Goal: Task Accomplishment & Management: Use online tool/utility

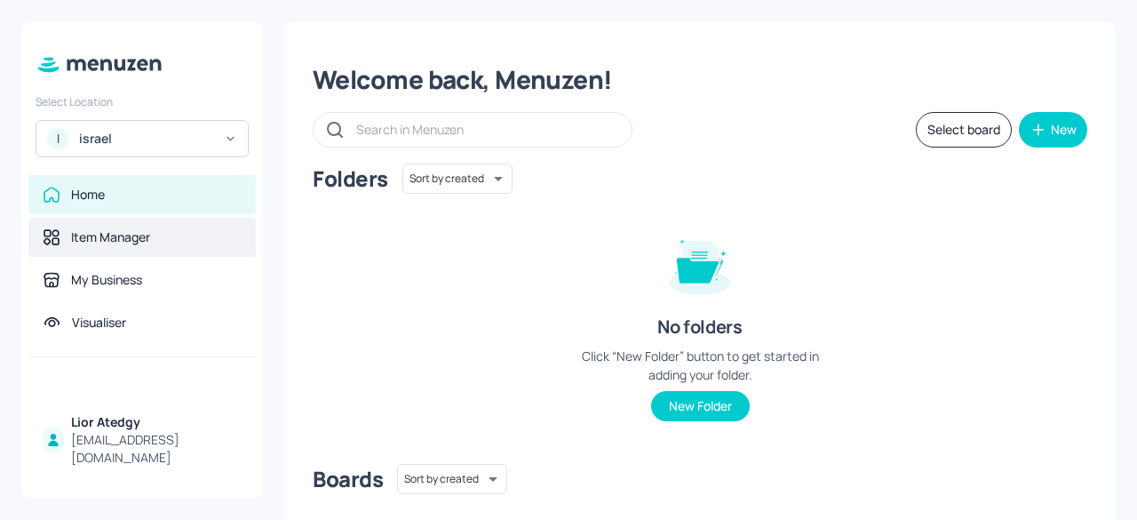
click at [127, 246] on div "Item Manager" at bounding box center [141, 237] width 227 height 39
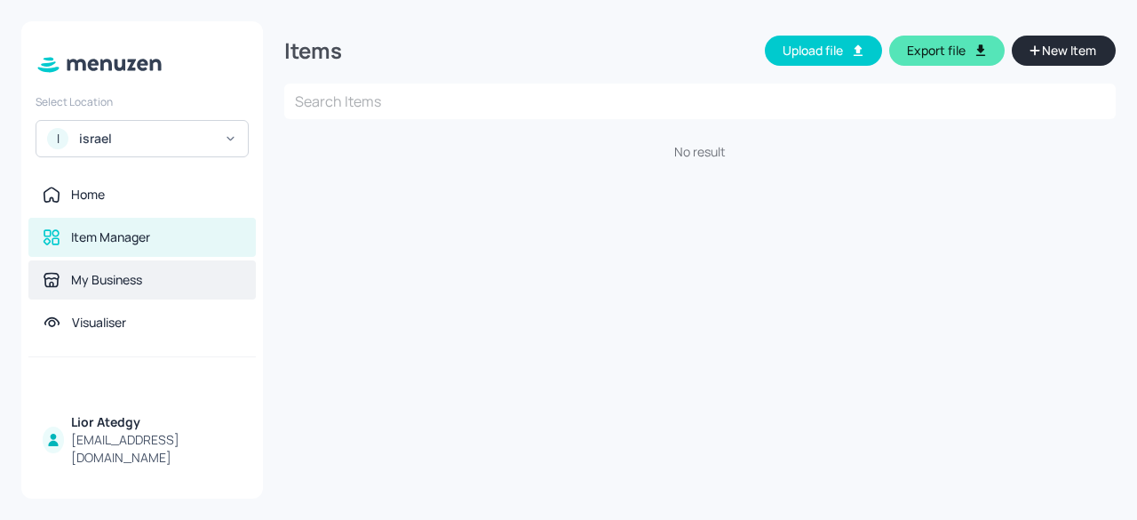
click at [142, 281] on div "My Business" at bounding box center [106, 280] width 71 height 18
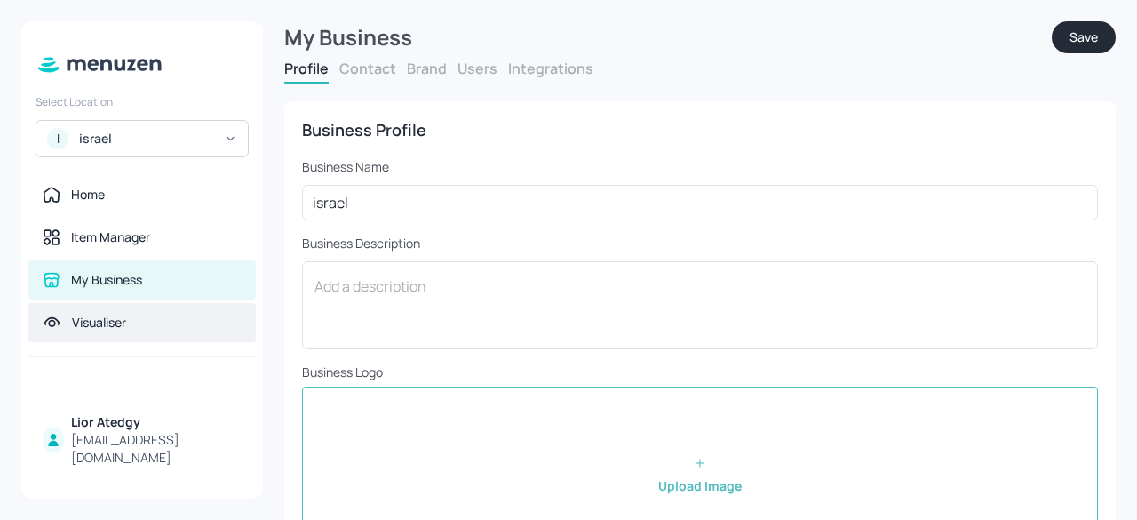
click at [138, 325] on div "Visualiser" at bounding box center [142, 323] width 199 height 18
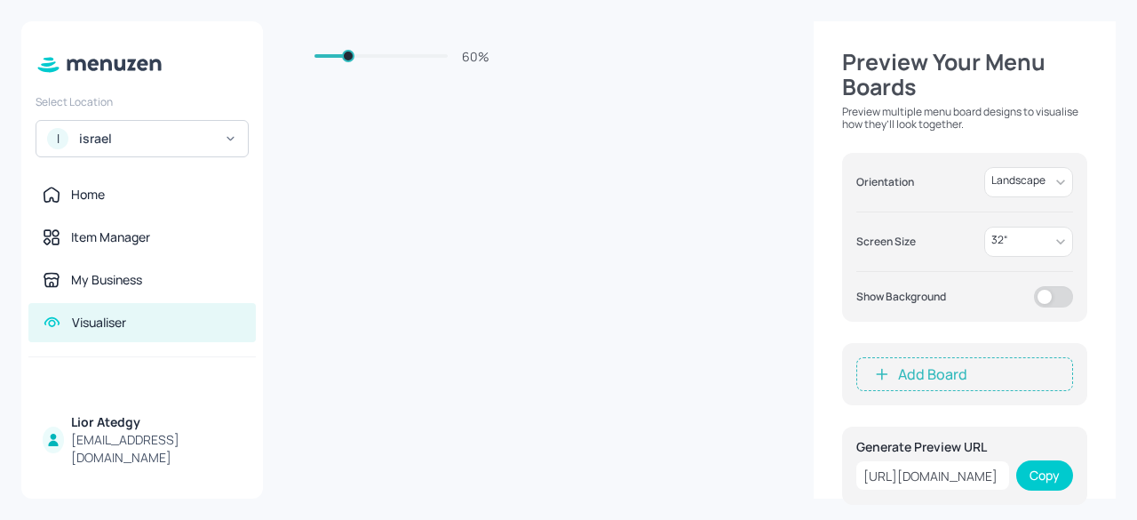
scroll to position [480, 0]
click at [738, 499] on div "60 % Preview Your Menu Boards Preview multiple menu board designs to visualise …" at bounding box center [700, 260] width 874 height 520
click at [1009, 184] on body "Select Location I israel Home Item Manager My Business Visualiser Lior Atedgy l…" at bounding box center [568, 260] width 1137 height 520
click at [1009, 184] on div at bounding box center [568, 260] width 1137 height 520
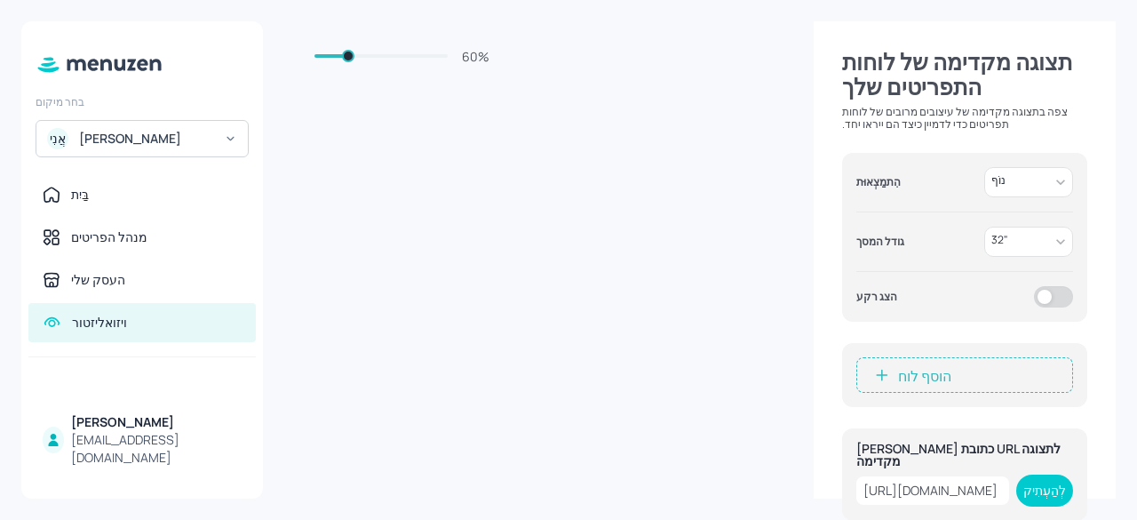
click at [61, 61] on icon at bounding box center [99, 65] width 129 height 20
click at [137, 68] on icon at bounding box center [99, 65] width 129 height 20
click at [138, 453] on font "[EMAIL_ADDRESS][DOMAIN_NAME]" at bounding box center [125, 448] width 108 height 35
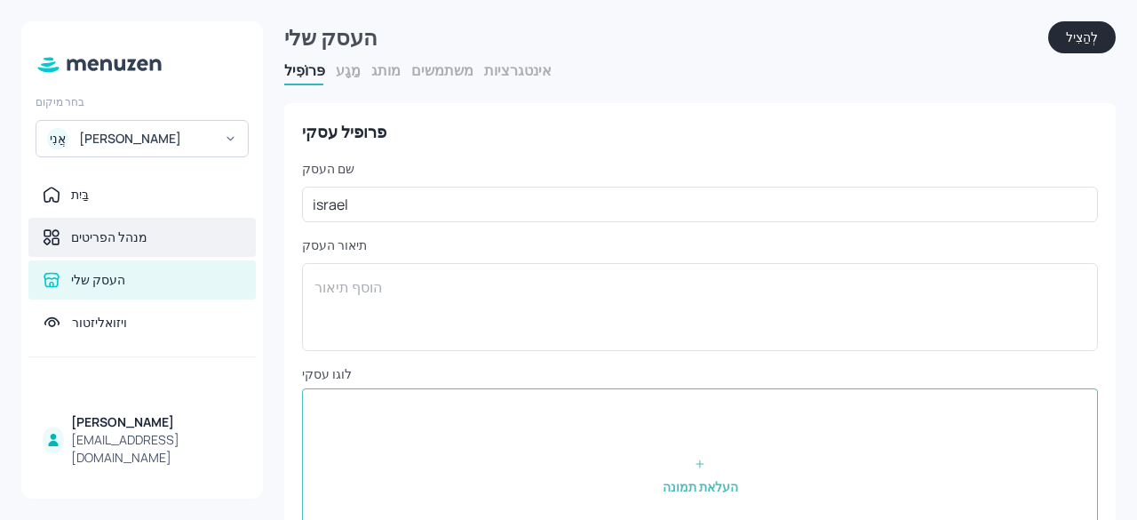
click at [153, 240] on div "מנהל הפריטים" at bounding box center [142, 237] width 199 height 18
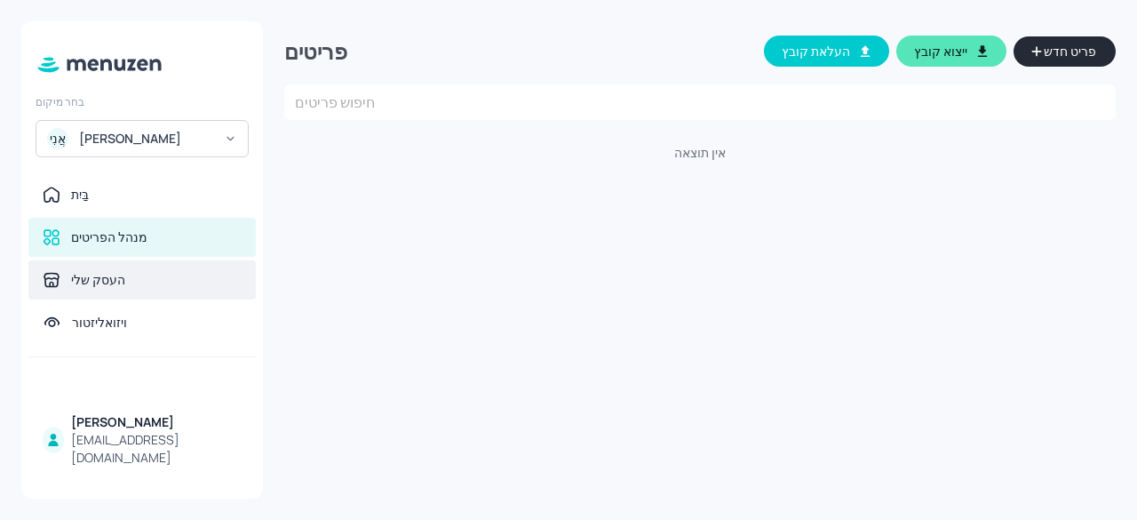
click at [123, 290] on div "העסק שלי" at bounding box center [141, 279] width 227 height 39
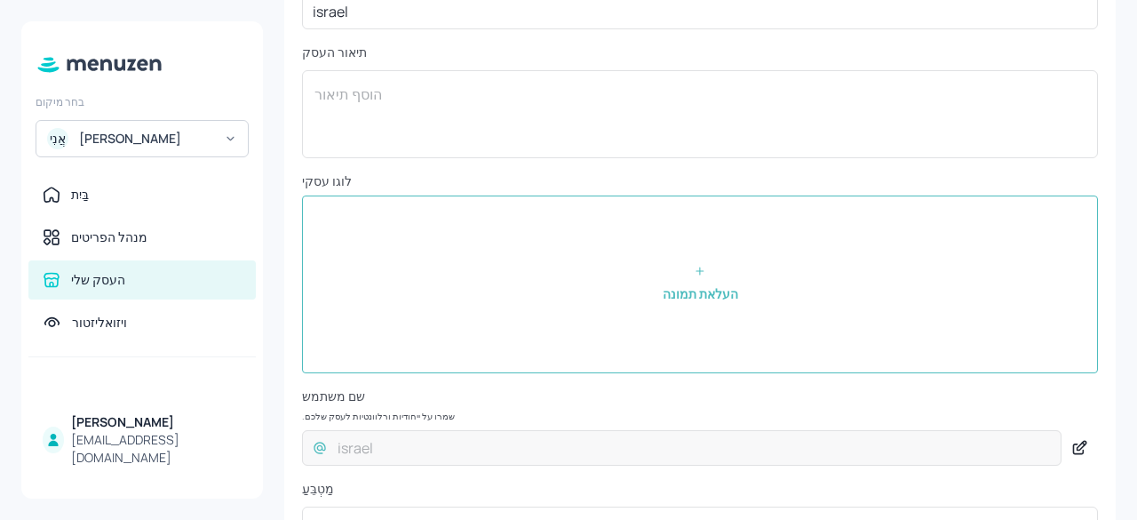
scroll to position [165, 0]
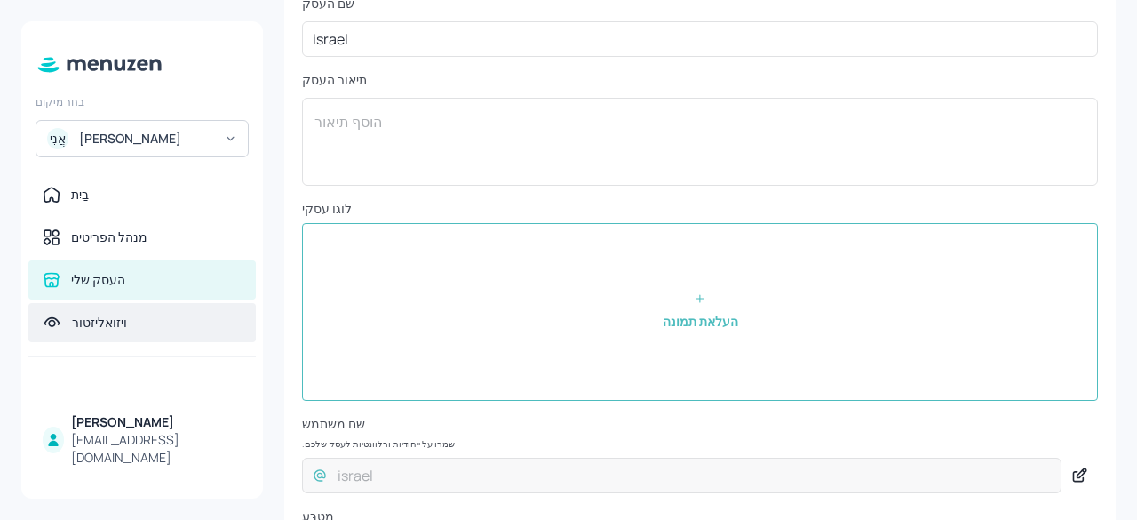
click at [137, 308] on div "ויזואליזטור" at bounding box center [141, 322] width 227 height 39
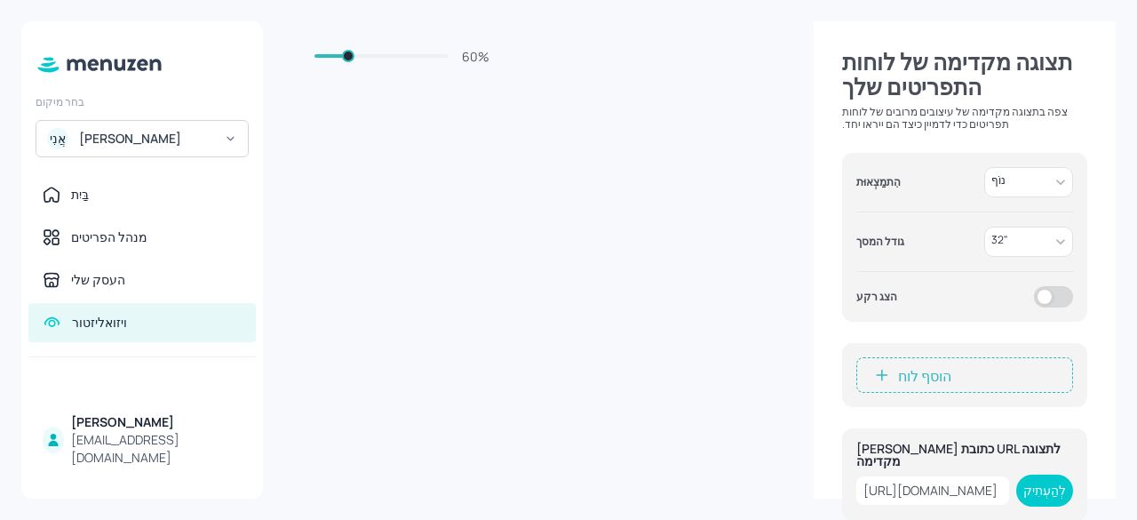
scroll to position [267, 0]
click at [972, 482] on font "https://board.menuzen.com/live/visualiser//12909?size=32&orientation=Landscape&…" at bounding box center [931, 490] width 134 height 17
click at [1045, 482] on font "לְהַעְתִיק" at bounding box center [1044, 490] width 43 height 17
drag, startPoint x: 352, startPoint y: 60, endPoint x: 297, endPoint y: 87, distance: 61.6
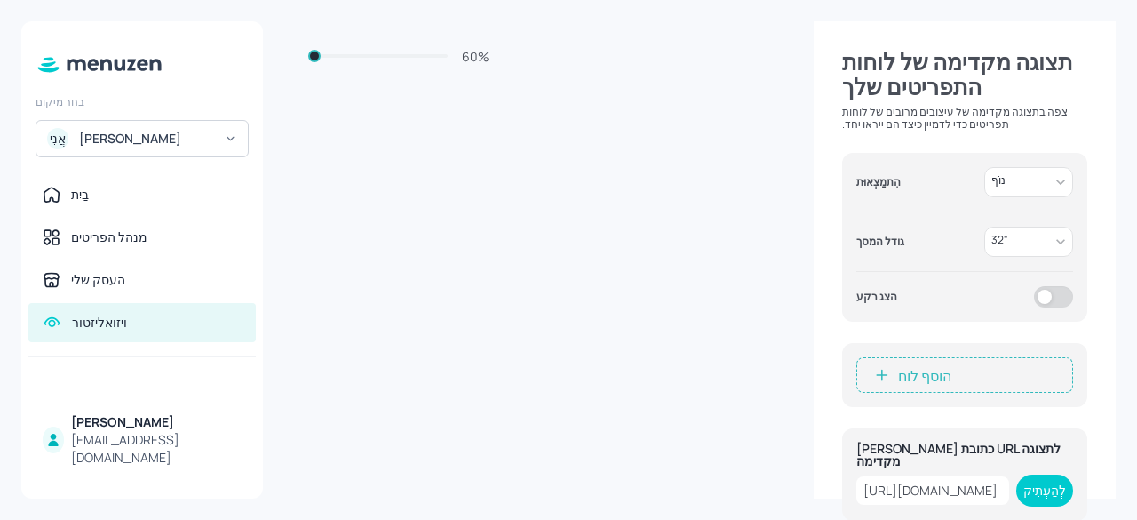
click at [298, 86] on div "60 % תצוגה מקדימה של לוחות התפריטים שלך צפה בתצוגה מקדימה של עיצובים מרובים של …" at bounding box center [700, 259] width 832 height 477
drag, startPoint x: 317, startPoint y: 58, endPoint x: 525, endPoint y: 49, distance: 208.1
click at [525, 49] on div "60 % תצוגה מקדימה של לוחות התפריטים שלך צפה בתצוגה מקדימה של עיצובים מרובים של …" at bounding box center [700, 259] width 832 height 477
type input "95"
drag, startPoint x: 450, startPoint y: 60, endPoint x: 386, endPoint y: 57, distance: 63.1
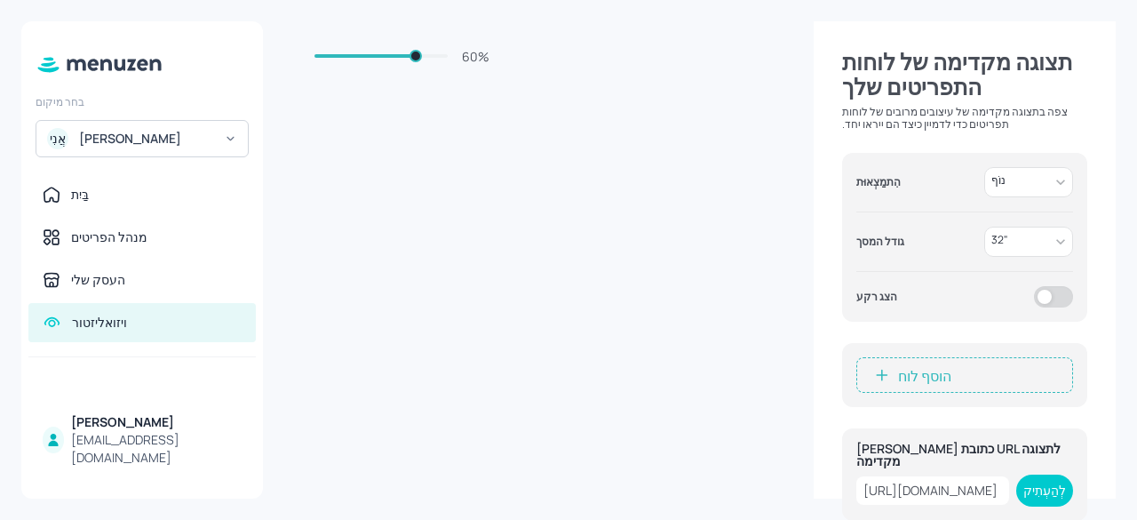
click at [410, 57] on span at bounding box center [416, 56] width 12 height 12
click at [611, 500] on div "60 % תצוגה מקדימה של לוחות התפריטים שלך צפה בתצוגה מקדימה של עיצובים מרובים של …" at bounding box center [700, 260] width 874 height 520
click at [117, 195] on div "בַּיִת" at bounding box center [142, 195] width 199 height 18
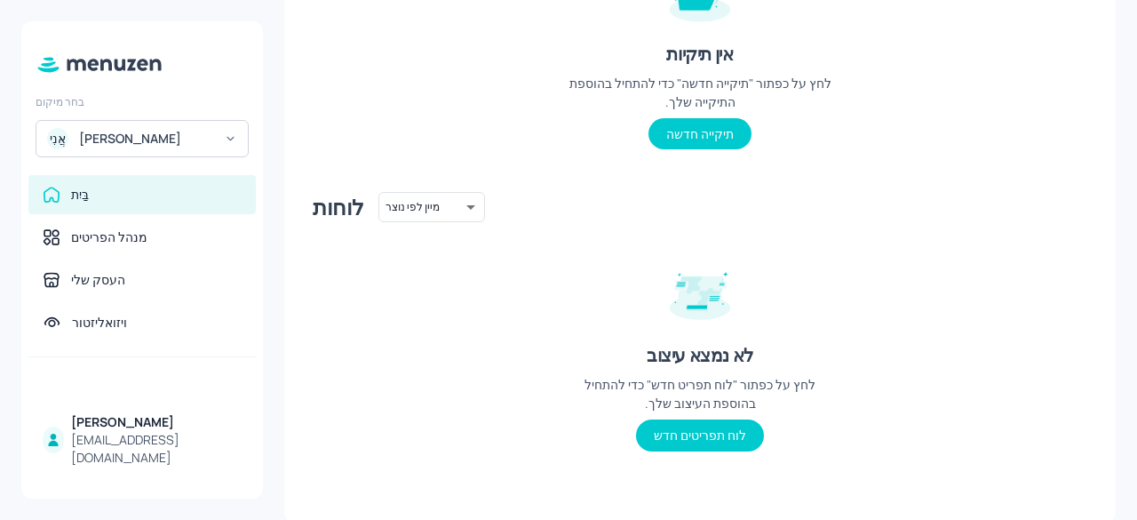
scroll to position [275, 0]
click at [696, 434] on font "לוח תפריטים חדש" at bounding box center [700, 434] width 92 height 17
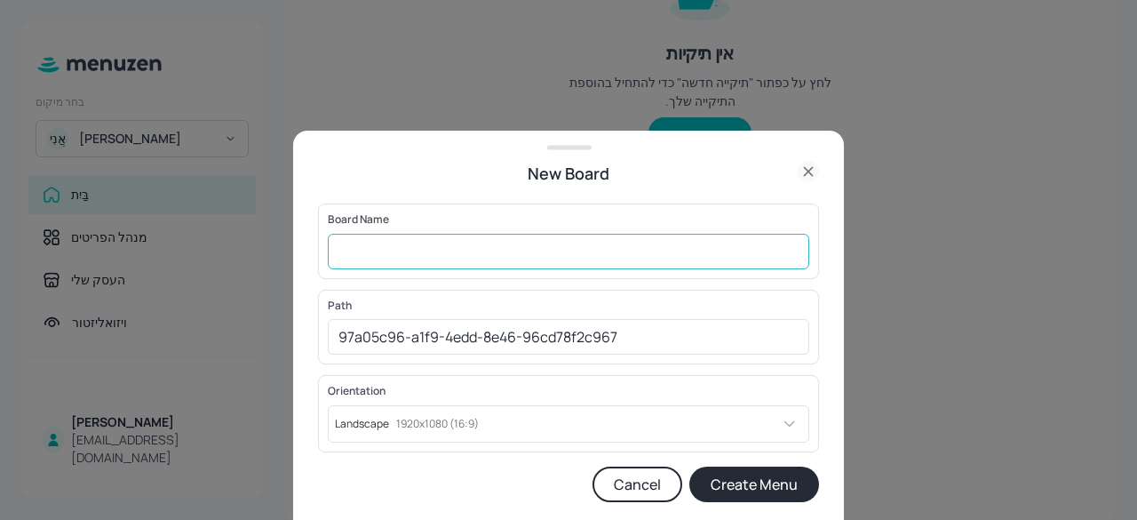
click at [521, 262] on input "text" at bounding box center [569, 252] width 482 height 36
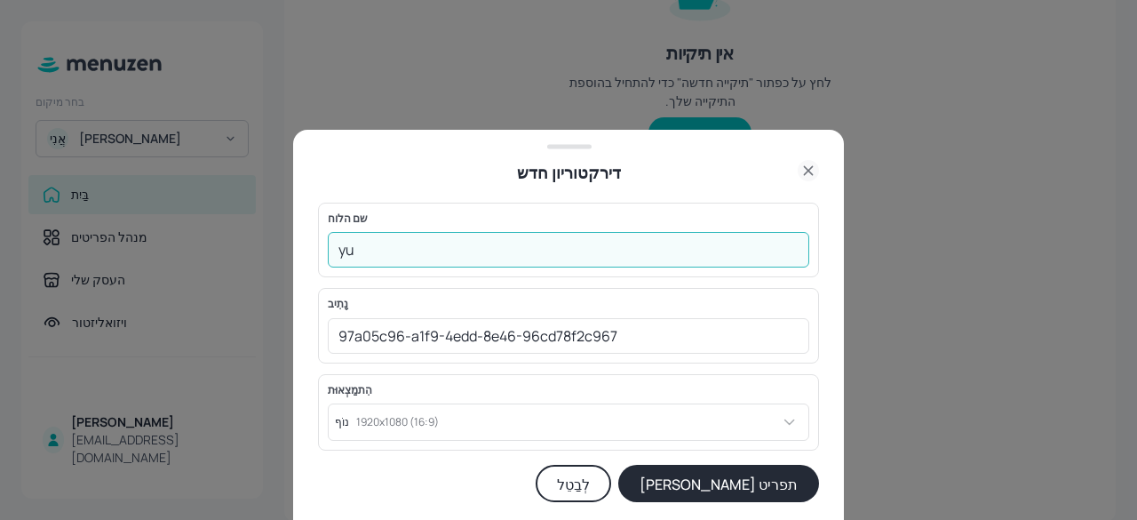
type input "y"
type input "Y"
type input "Yudale"
click at [755, 500] on button "צור תפריט" at bounding box center [718, 483] width 201 height 37
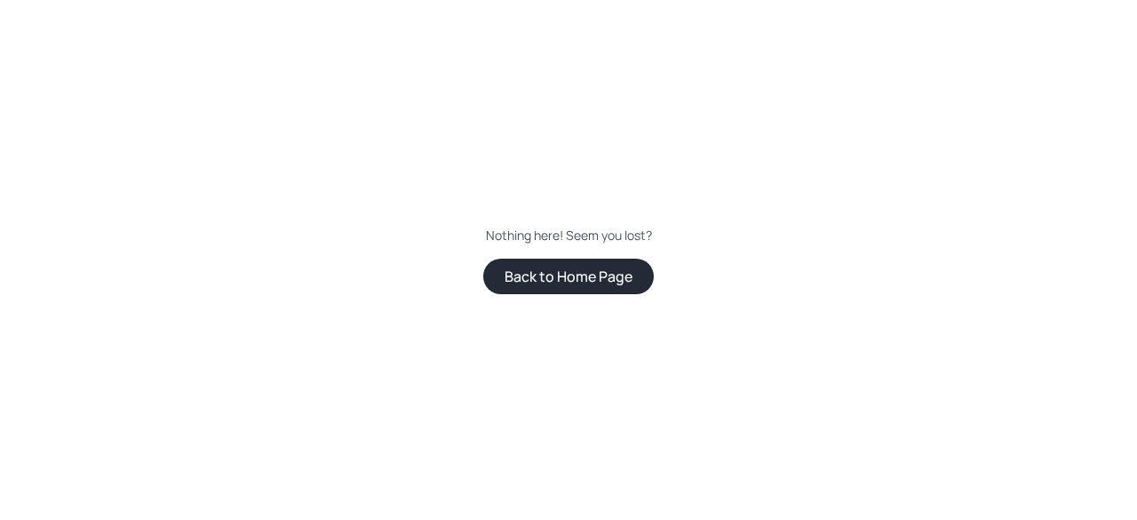
click at [552, 275] on button "Back to Home Page" at bounding box center [568, 277] width 171 height 36
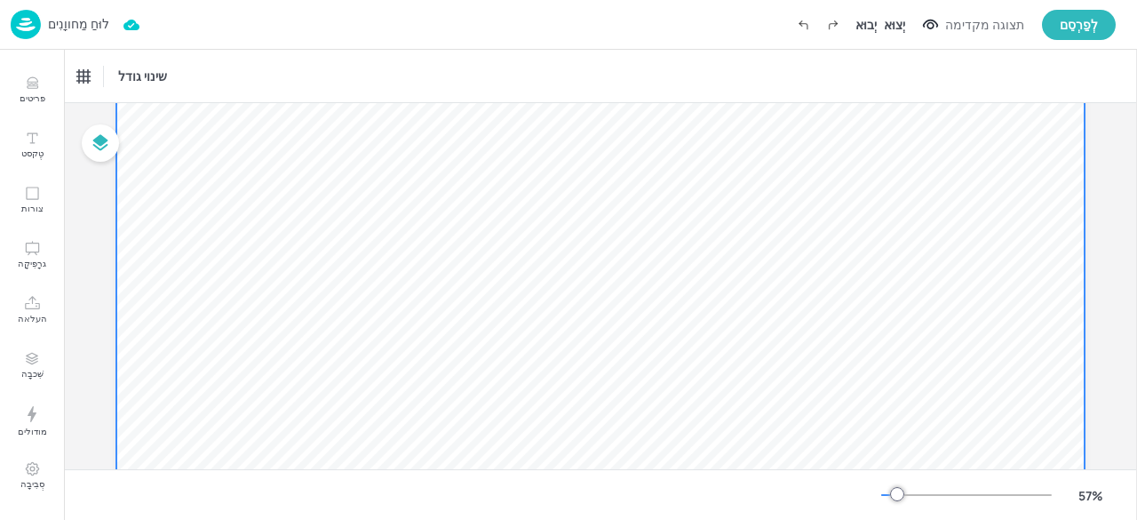
scroll to position [12, 0]
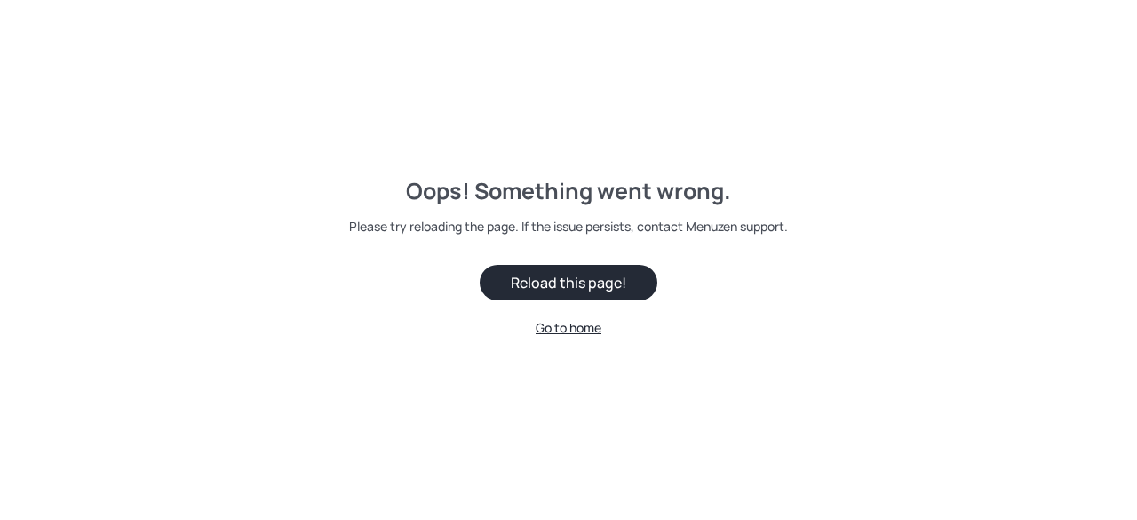
click at [34, 86] on div "Oops! Something went wrong. Please try reloading the page. If the issue persist…" at bounding box center [568, 260] width 1137 height 520
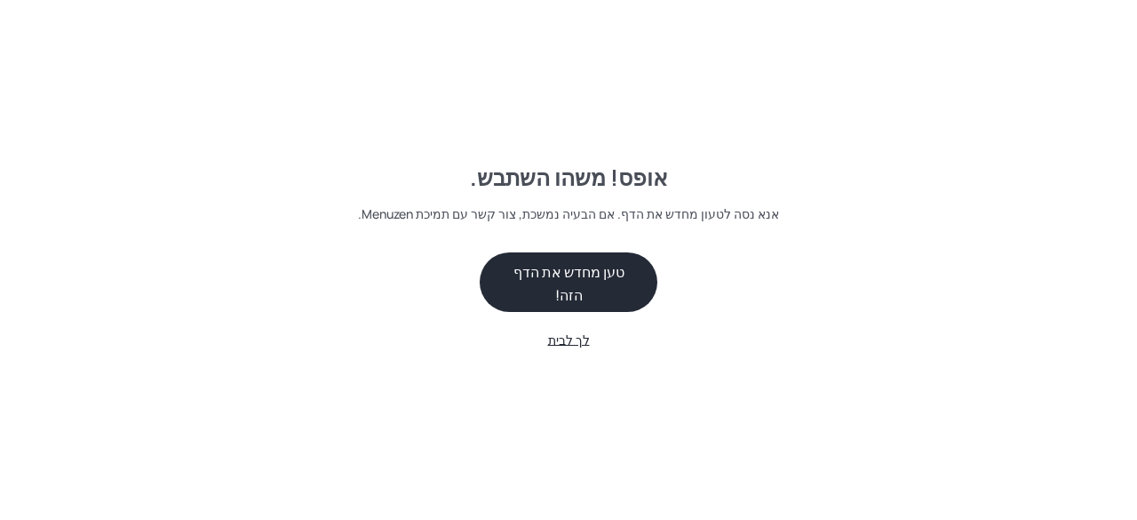
click at [645, 281] on button "טען מחדש את הדף הזה!" at bounding box center [569, 282] width 178 height 60
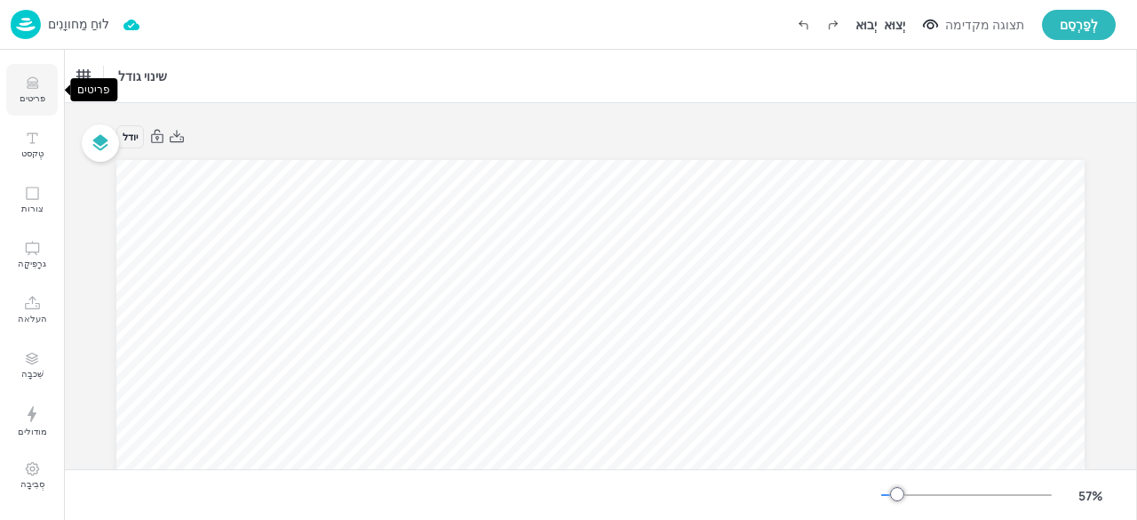
click at [35, 86] on icon "פריטים" at bounding box center [32, 87] width 11 height 2
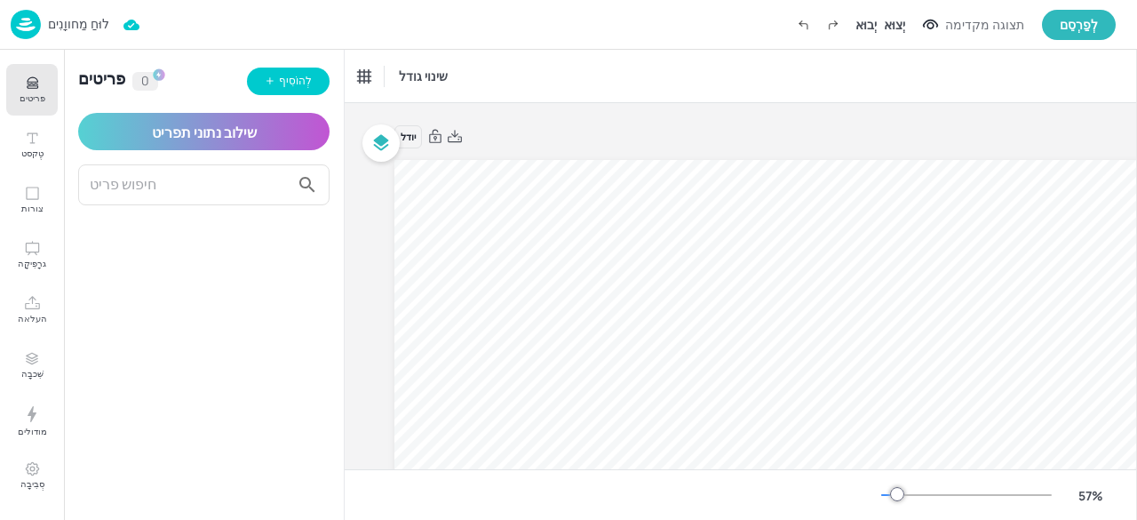
click at [560, 134] on div "יודל ​" at bounding box center [878, 136] width 968 height 25
click at [21, 257] on font "גרָפִיקָה" at bounding box center [32, 263] width 28 height 12
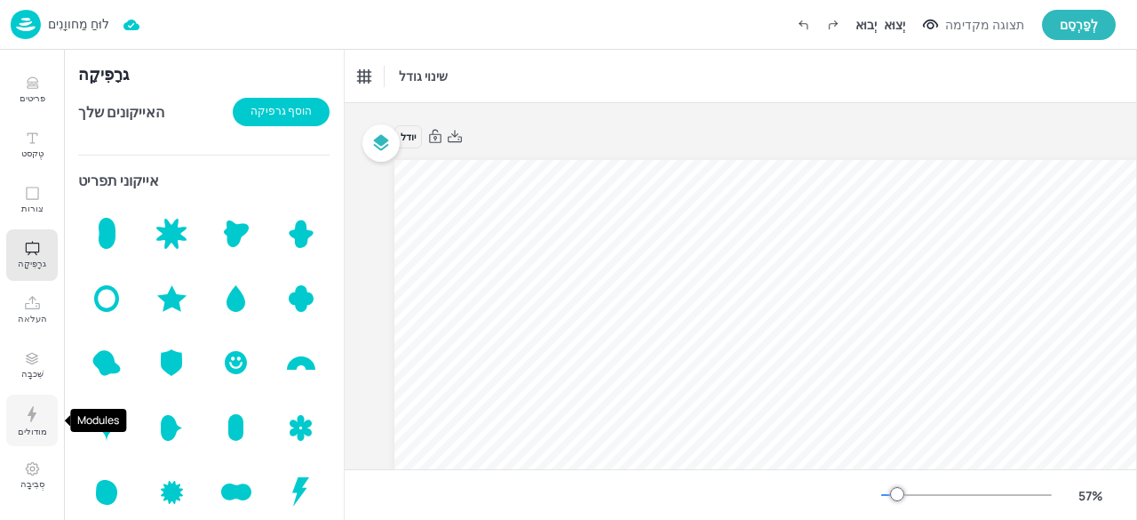
click at [34, 419] on icon "מודולים" at bounding box center [31, 413] width 21 height 21
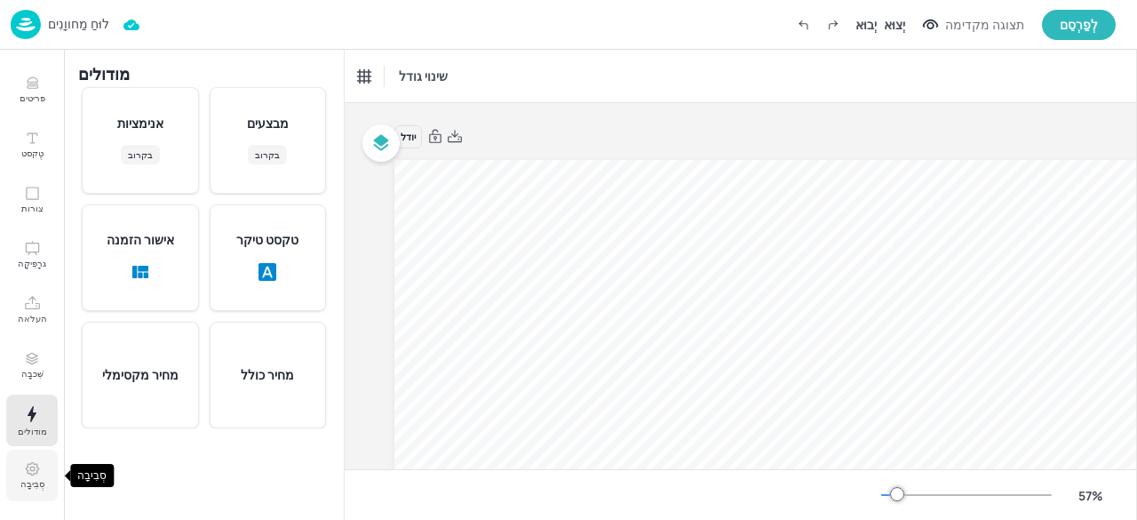
click at [27, 490] on font "סְבִיבָה" at bounding box center [32, 483] width 24 height 12
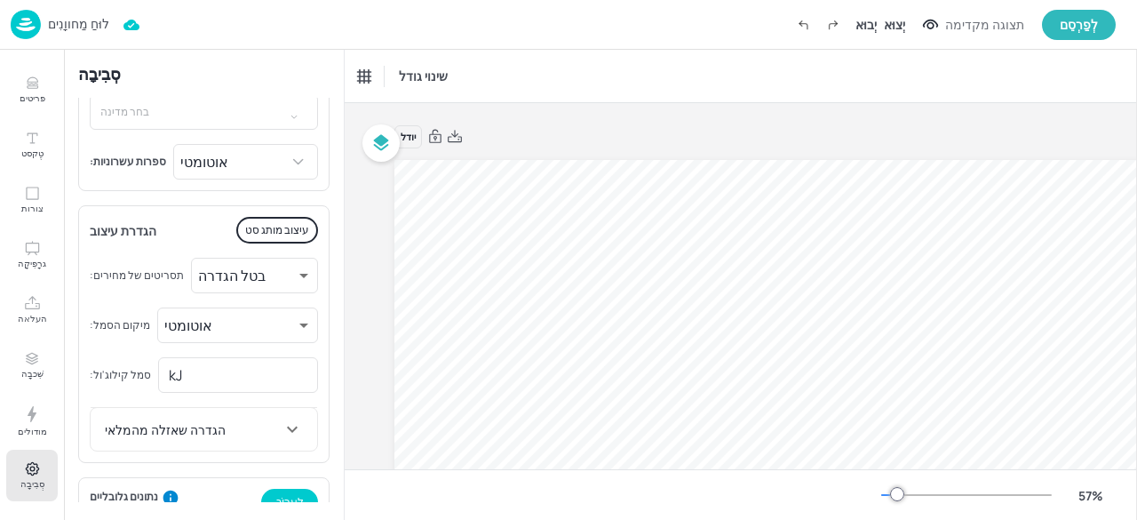
scroll to position [64, 0]
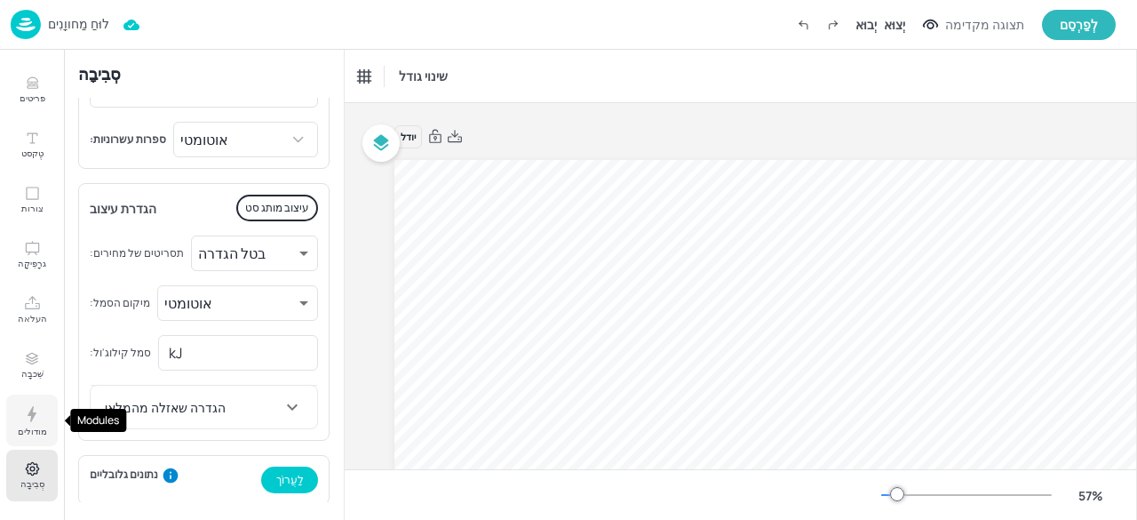
click at [40, 426] on font "מודולים" at bounding box center [32, 431] width 29 height 12
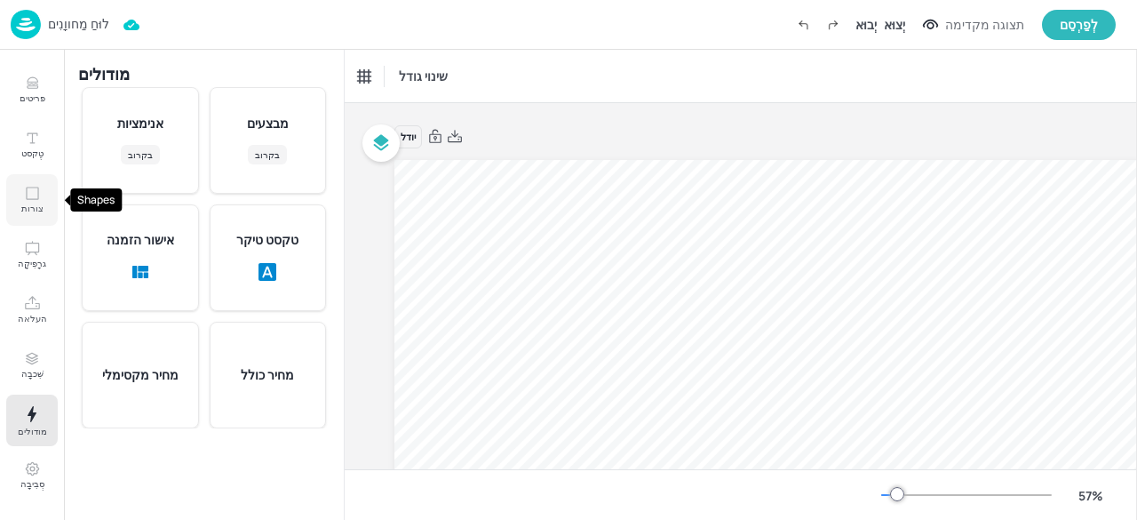
click at [35, 203] on font "צורות" at bounding box center [32, 208] width 22 height 12
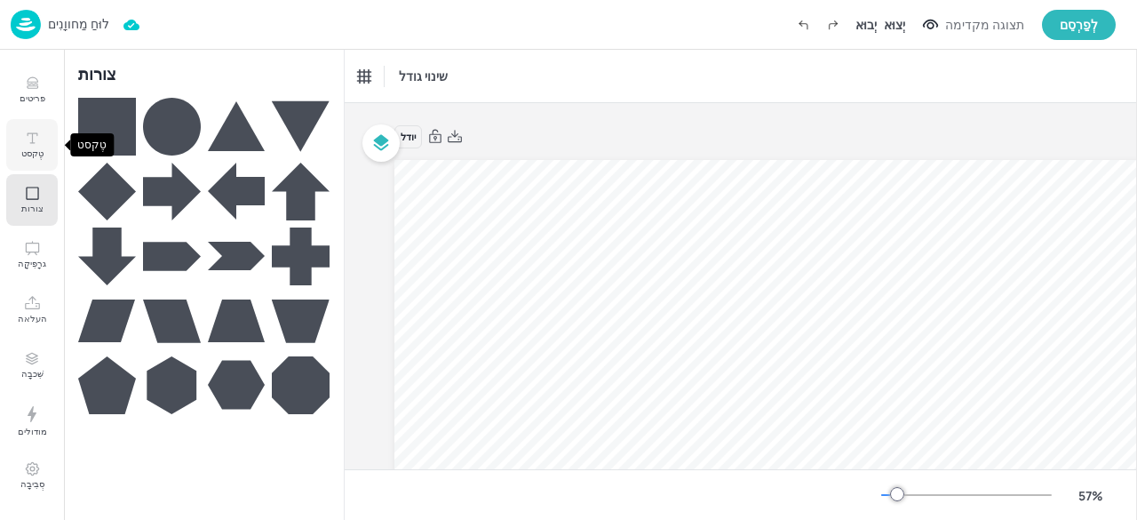
click at [28, 131] on icon "טֶקסט" at bounding box center [32, 138] width 17 height 17
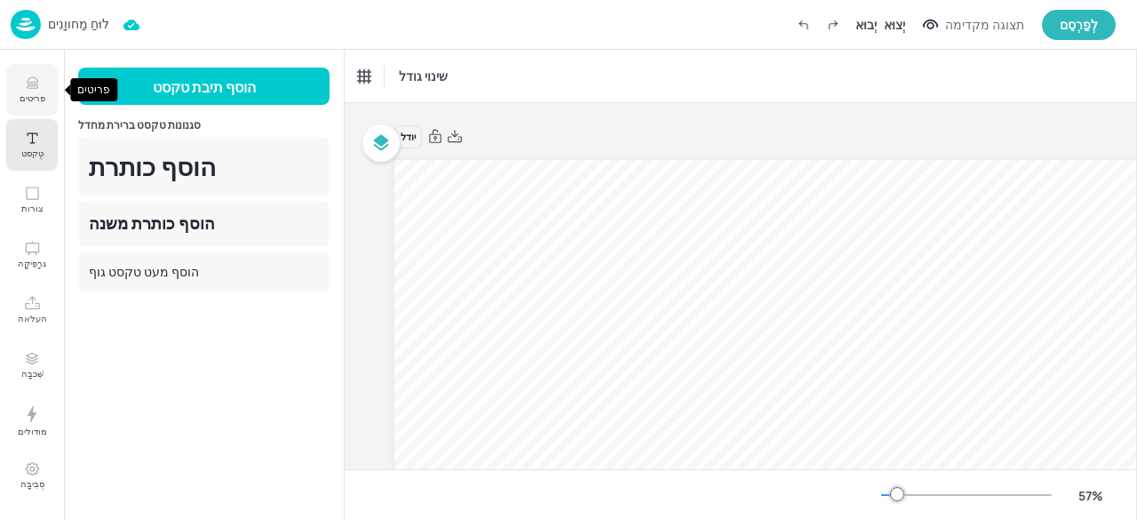
click at [39, 84] on icon "פריטים" at bounding box center [32, 83] width 17 height 17
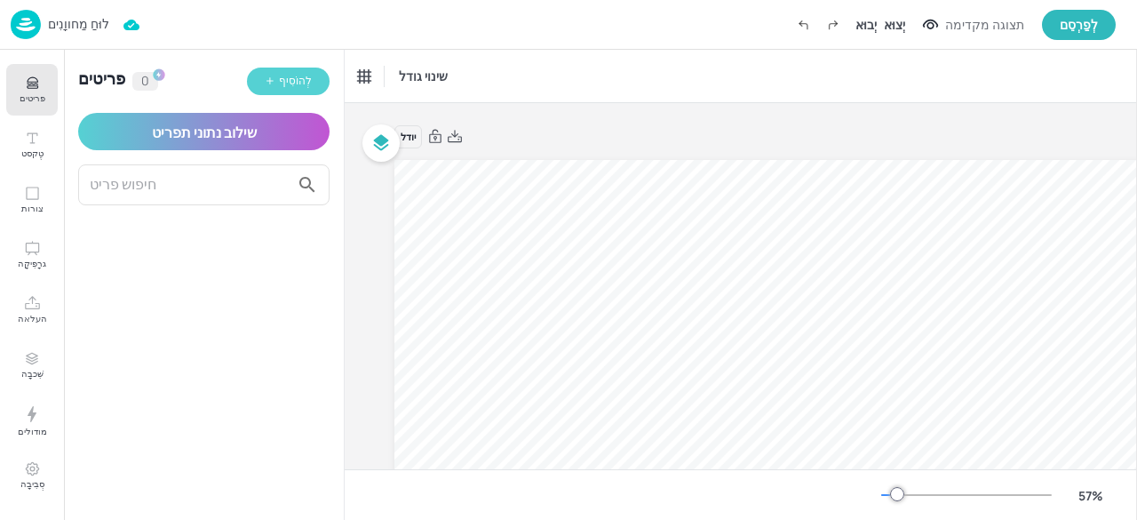
click at [310, 86] on font "לְהוֹסִיף" at bounding box center [295, 80] width 33 height 15
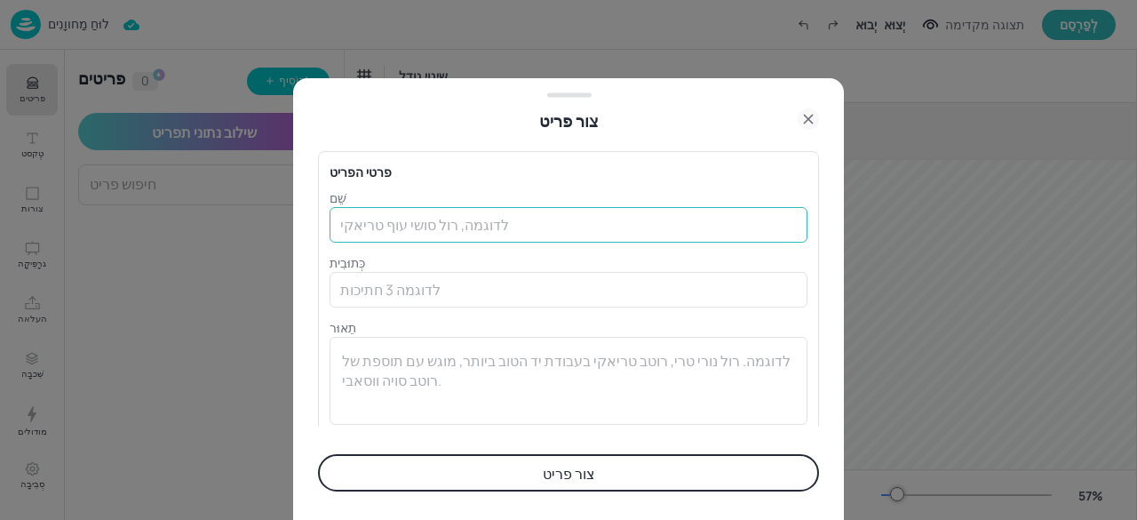
drag, startPoint x: 441, startPoint y: 230, endPoint x: 445, endPoint y: 240, distance: 10.7
click at [441, 231] on input "text" at bounding box center [569, 225] width 478 height 36
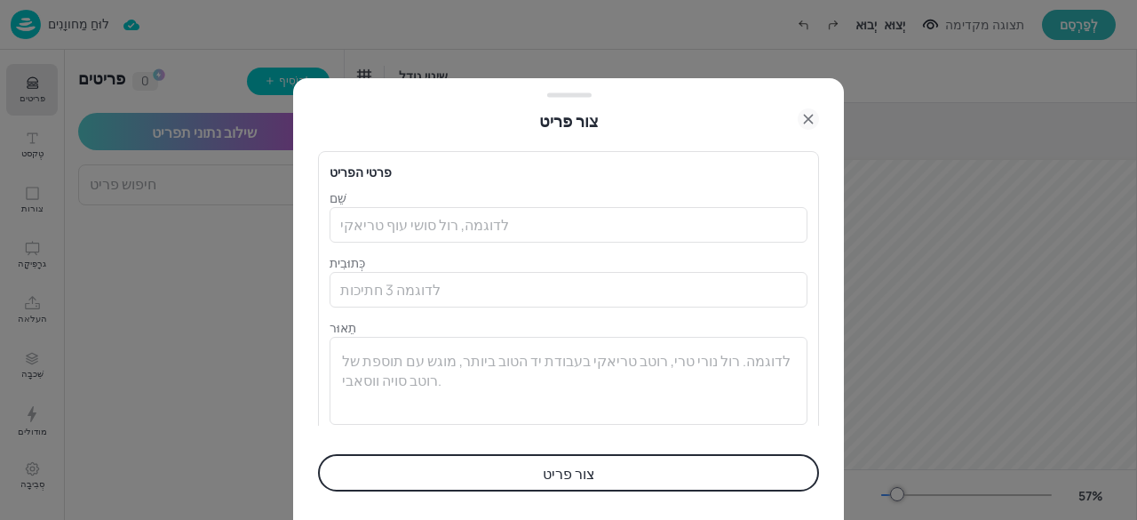
click at [442, 192] on p "שֵׁם" at bounding box center [569, 197] width 478 height 19
click at [441, 248] on div "שֵׁם ​ כְּתוּבִית ​ תֵאוּר x ​" at bounding box center [569, 306] width 478 height 236
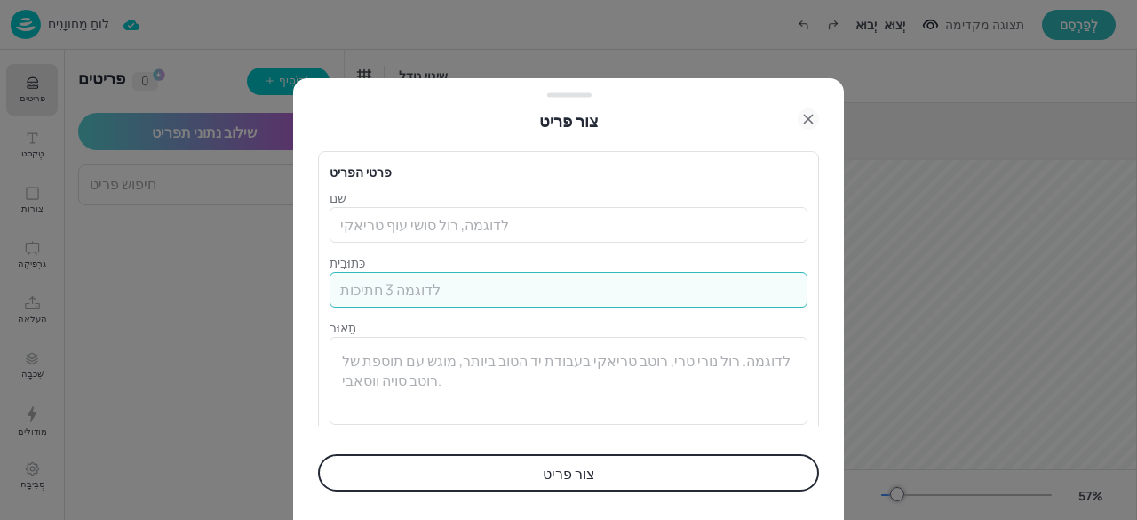
click at [418, 292] on input "text" at bounding box center [569, 290] width 478 height 36
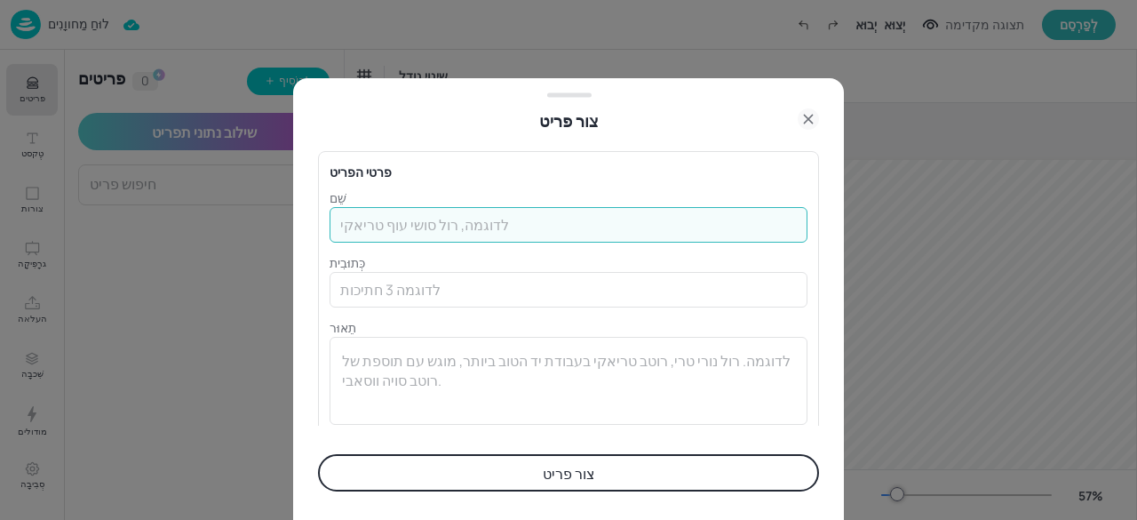
click at [443, 213] on input "text" at bounding box center [569, 225] width 478 height 36
type input "Lior"
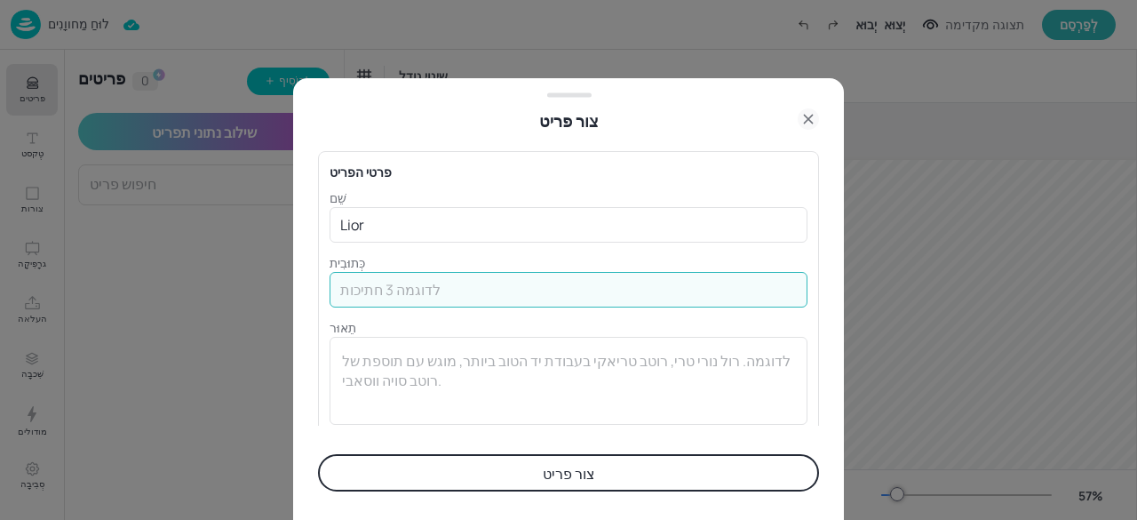
click at [375, 289] on input "text" at bounding box center [569, 290] width 478 height 36
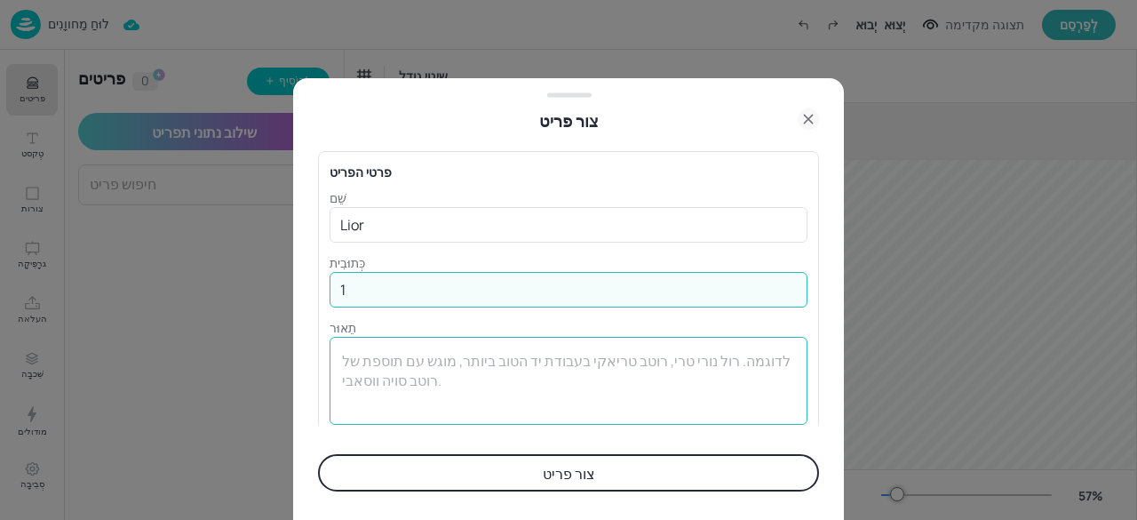
type input "1"
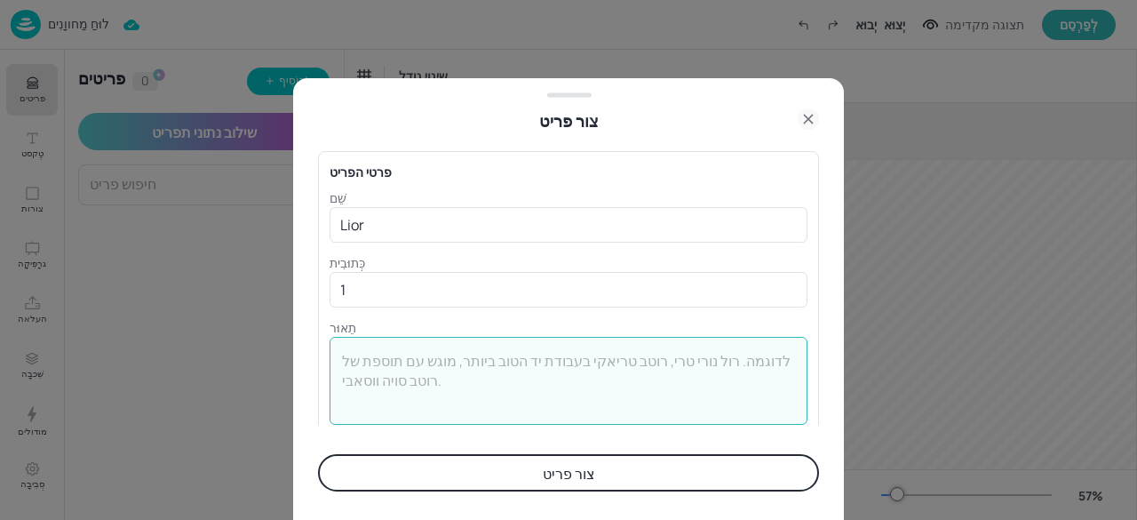
click at [401, 372] on textarea at bounding box center [568, 380] width 453 height 59
type textarea "11"
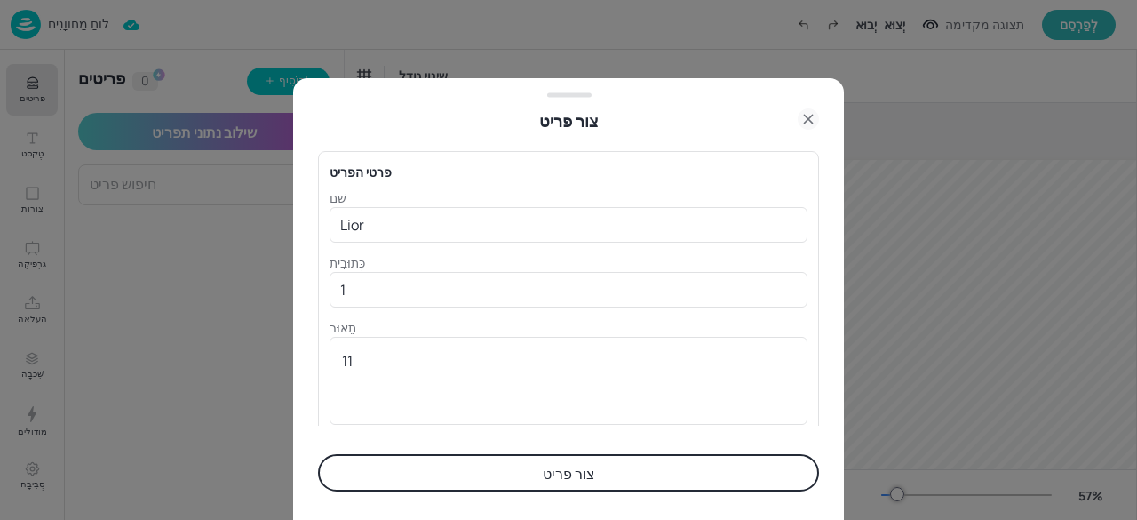
click at [458, 470] on button "צור פריט" at bounding box center [568, 472] width 501 height 37
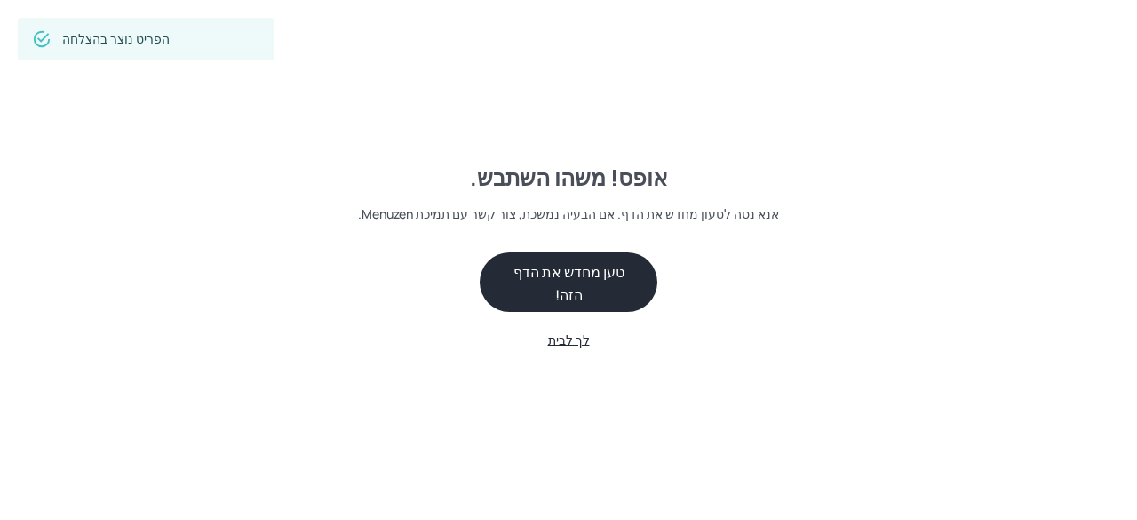
click at [526, 285] on font "טען מחדש את הדף הזה!" at bounding box center [569, 283] width 111 height 43
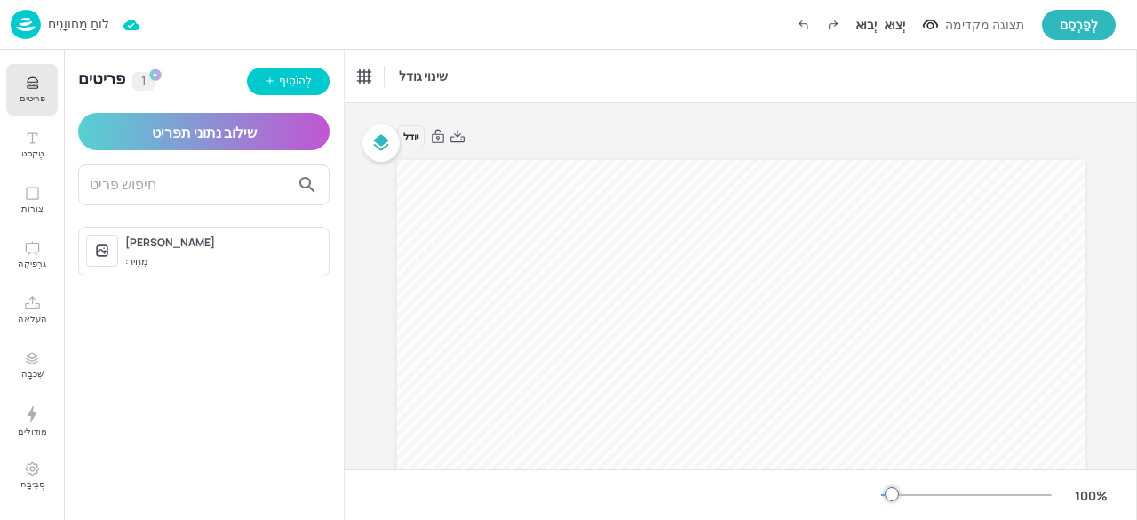
click at [214, 255] on span "מְחִיר:" at bounding box center [223, 261] width 196 height 15
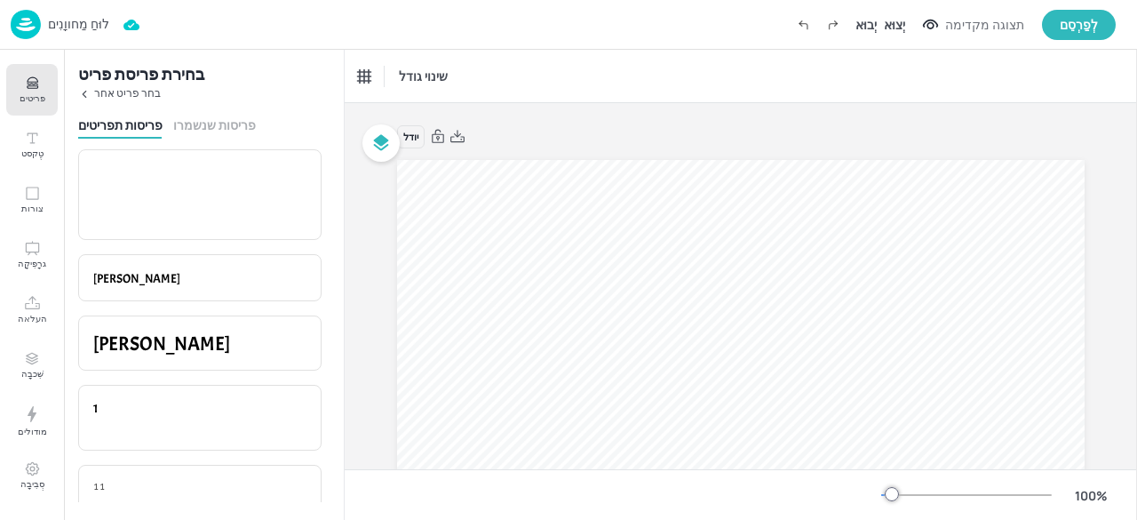
click at [198, 125] on font "פריסות שנשמרו" at bounding box center [214, 124] width 83 height 17
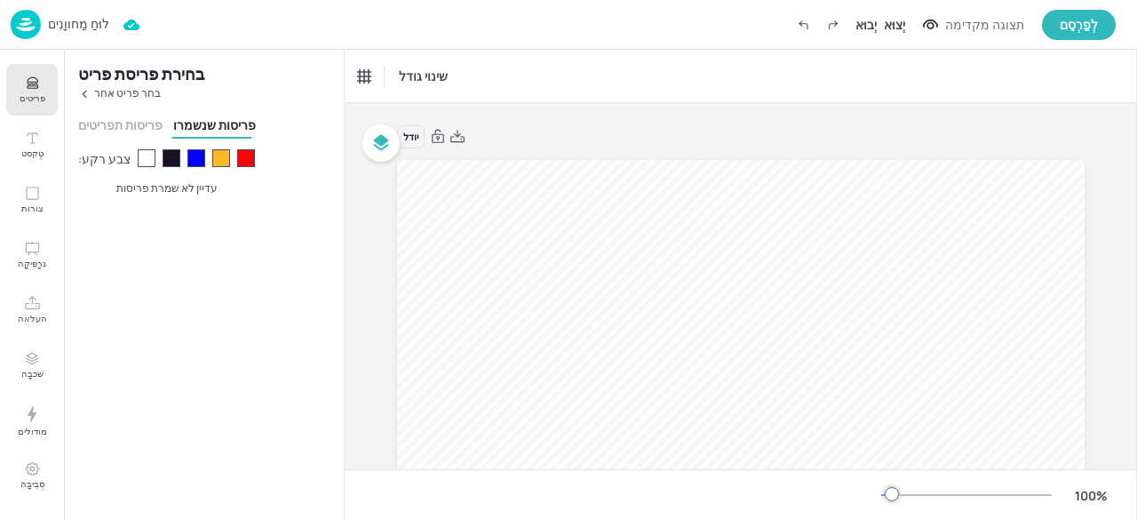
click at [92, 124] on font "פריסות תפריטים" at bounding box center [120, 124] width 84 height 17
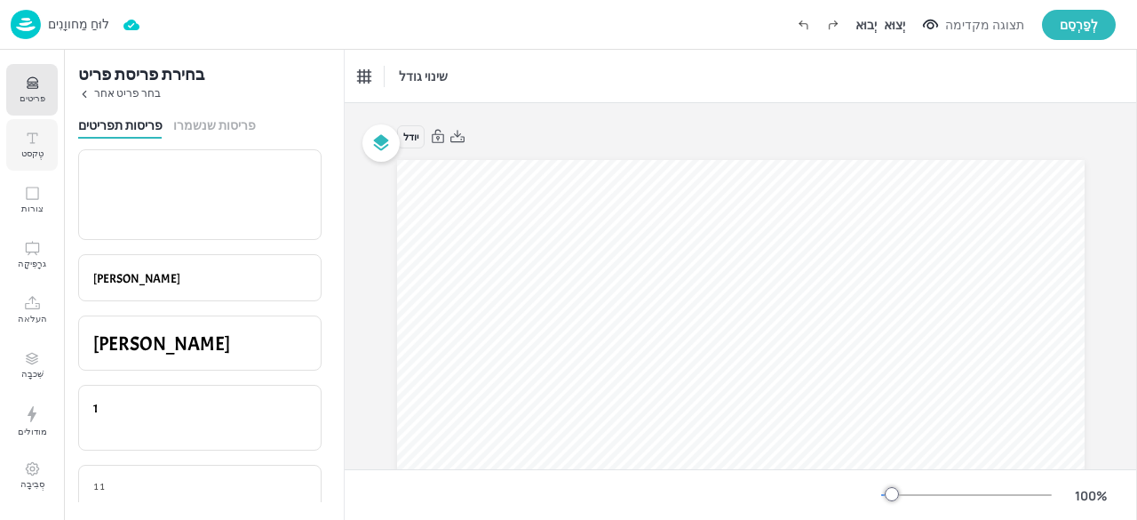
click at [28, 154] on font "טֶקסט" at bounding box center [32, 153] width 22 height 12
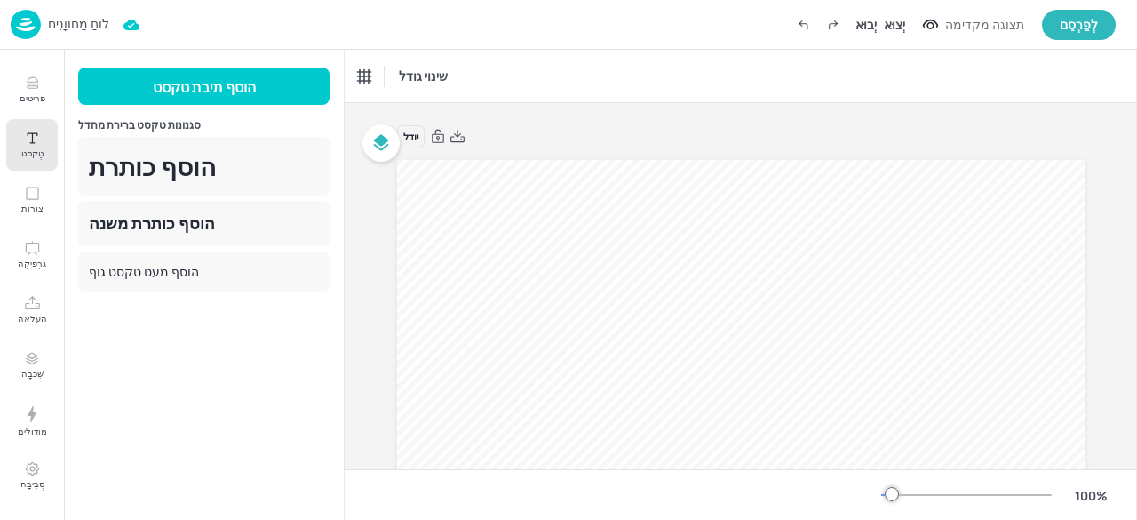
click at [71, 25] on font "לוּחַ מַחווָנִים" at bounding box center [78, 23] width 61 height 17
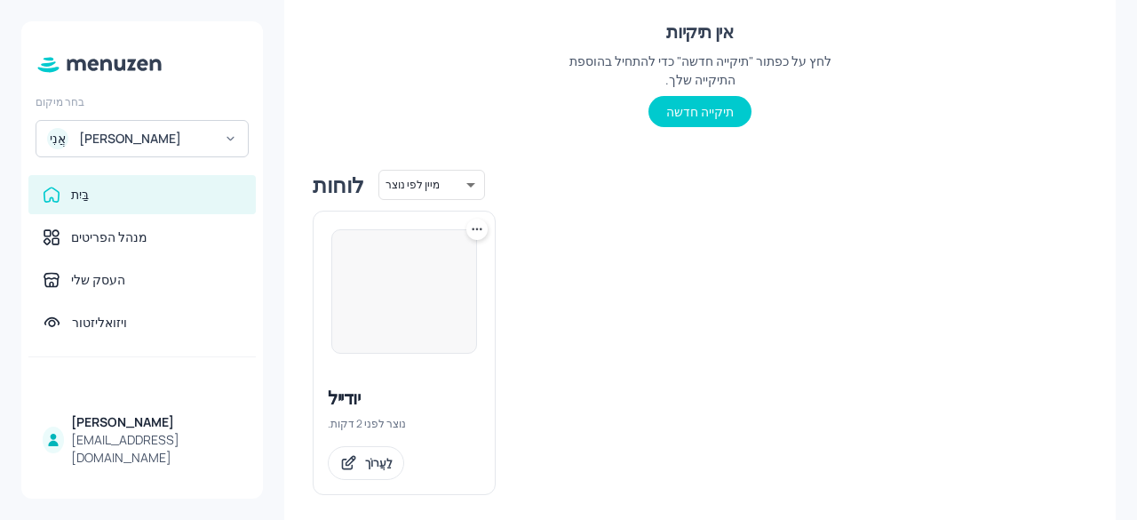
scroll to position [311, 0]
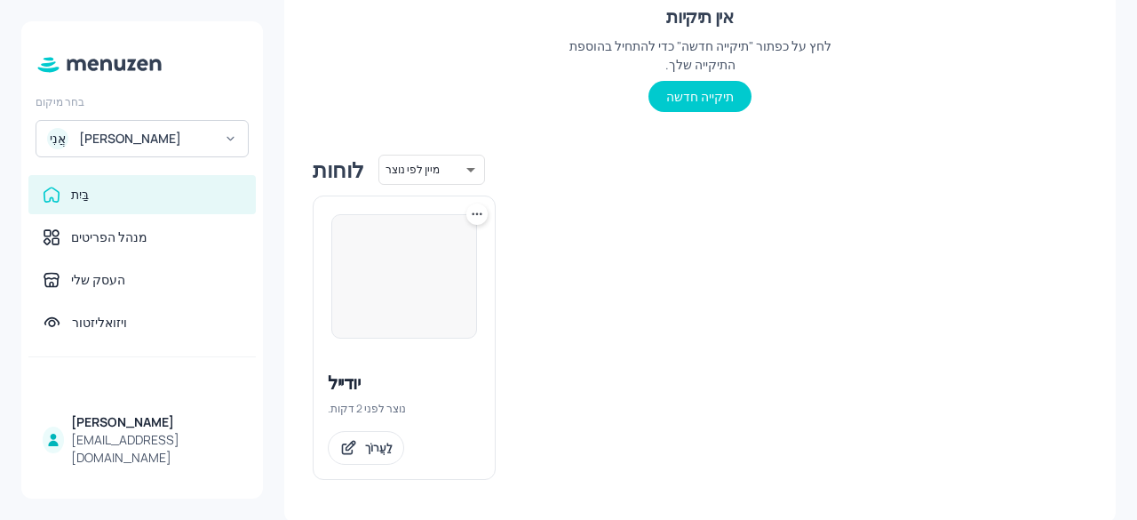
click at [384, 386] on div "יודייל" at bounding box center [404, 382] width 153 height 25
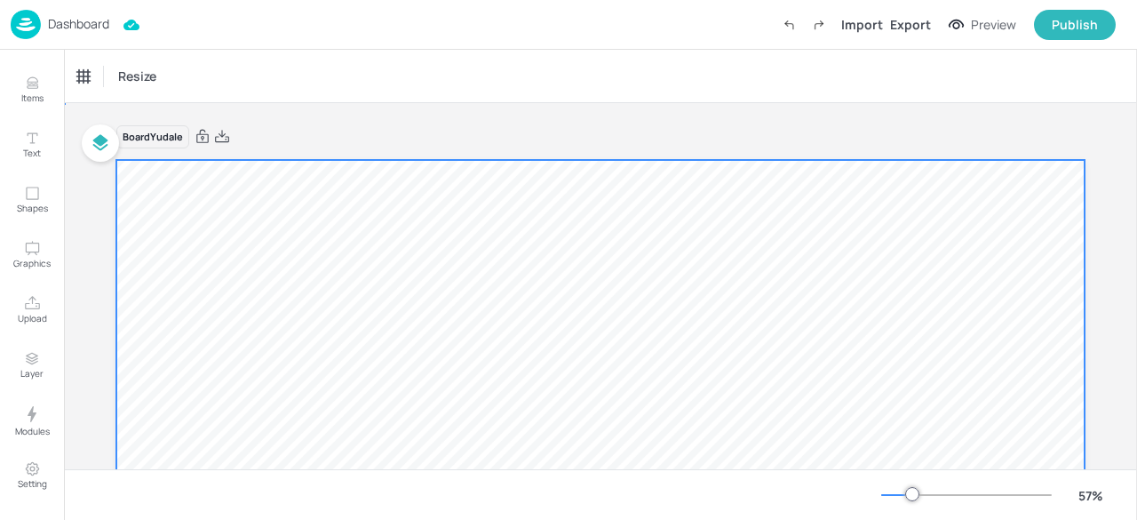
click at [384, 386] on div at bounding box center [600, 432] width 968 height 545
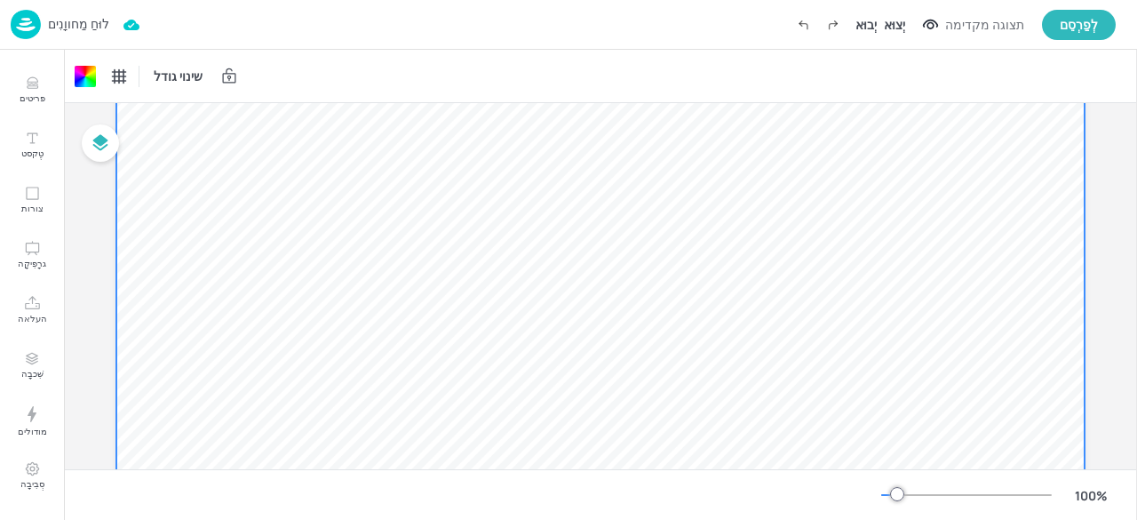
scroll to position [12, 0]
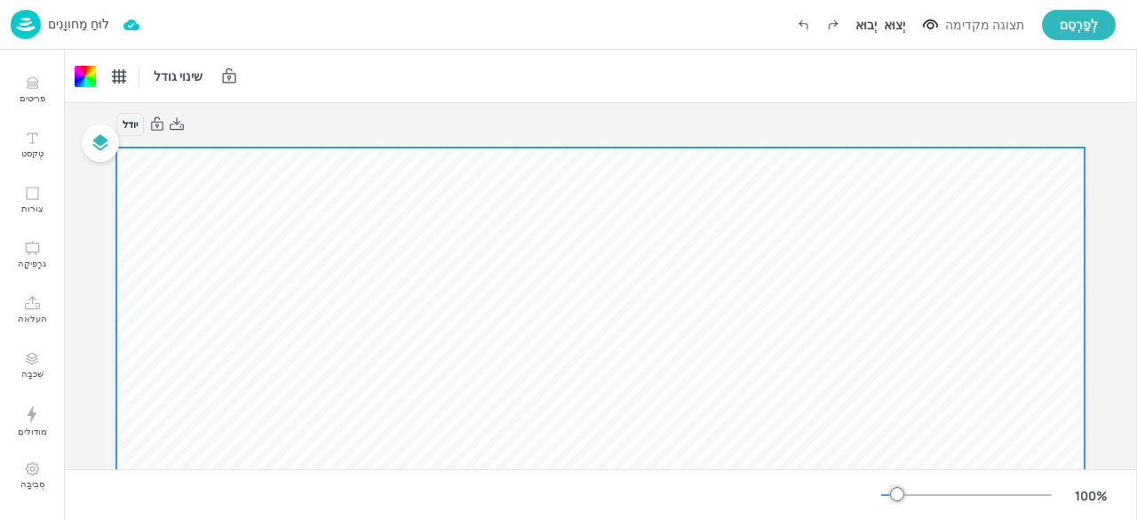
click at [271, 184] on div at bounding box center [600, 419] width 968 height 545
click at [993, 22] on font "תצוגה מקדימה" at bounding box center [984, 24] width 79 height 17
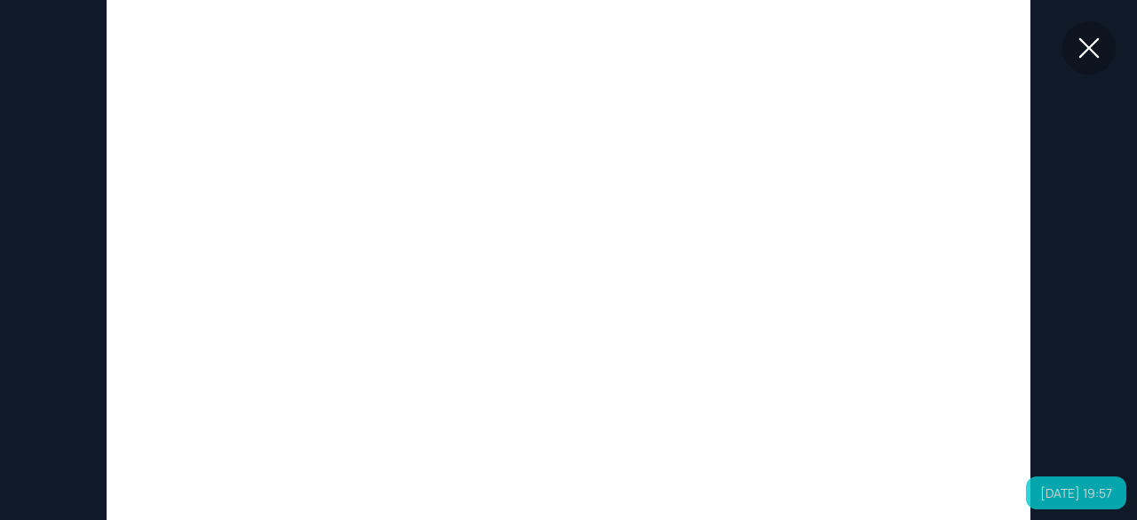
click at [617, 243] on div at bounding box center [569, 260] width 924 height 520
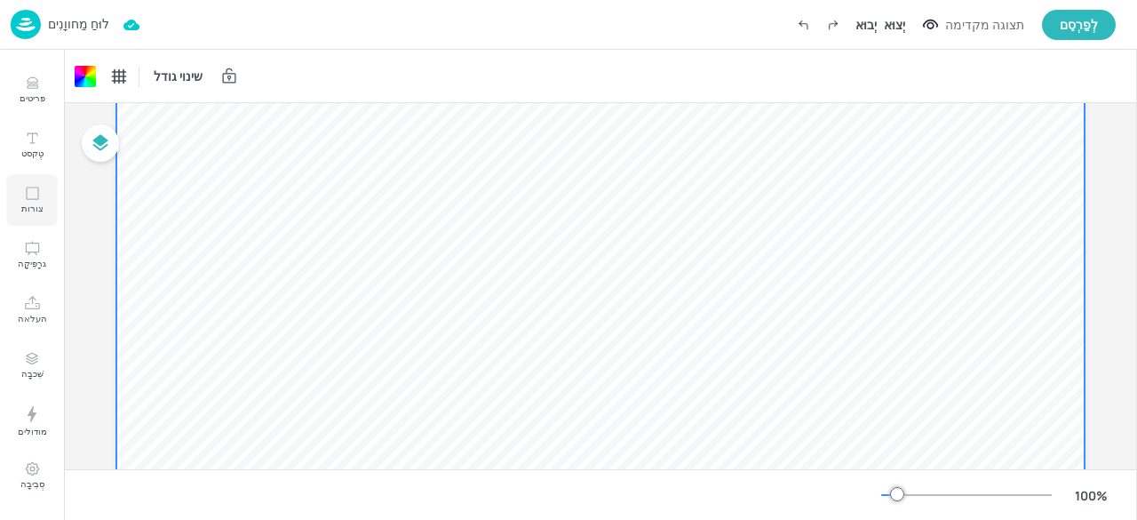
scroll to position [0, 0]
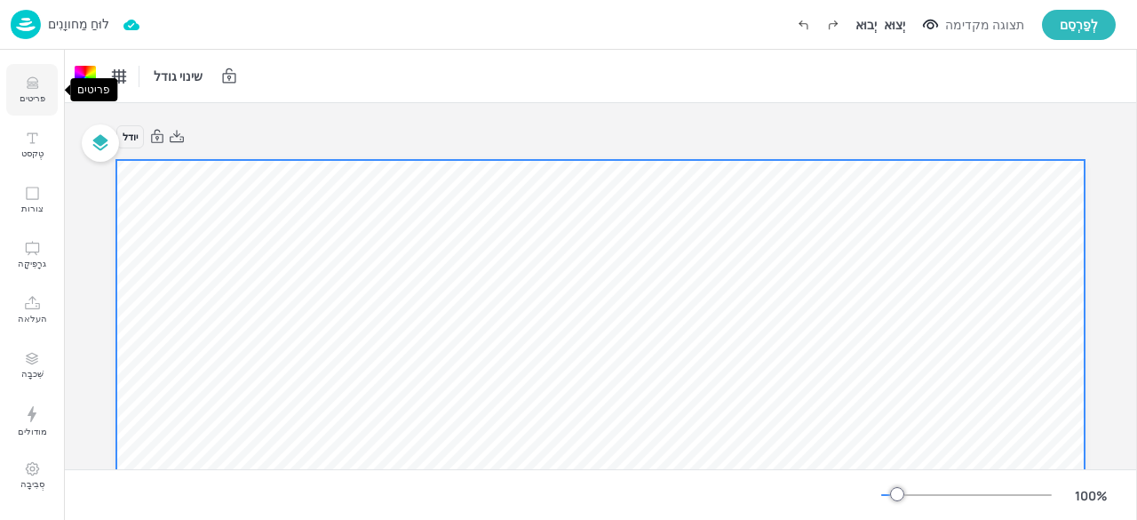
click at [44, 92] on font "פריטים" at bounding box center [33, 98] width 26 height 12
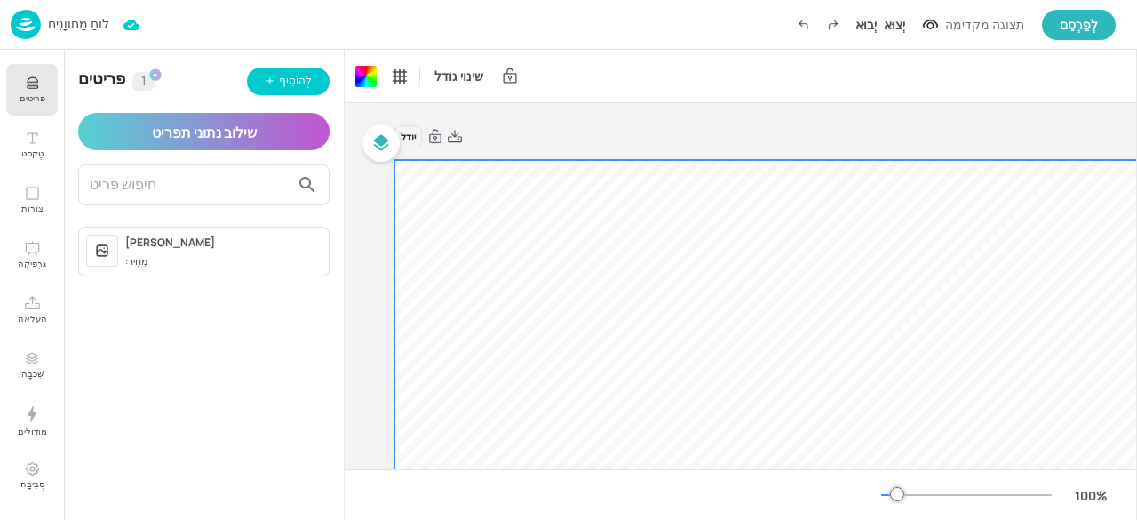
click at [145, 264] on font "מְחִיר:" at bounding box center [136, 260] width 22 height 13
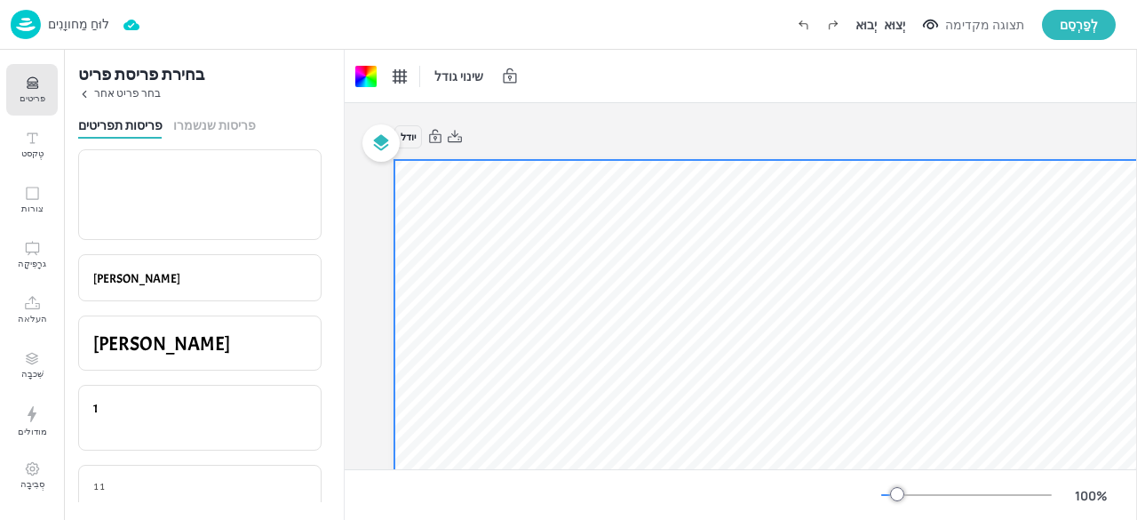
click at [109, 93] on font "בחר פריט אחר" at bounding box center [127, 92] width 67 height 15
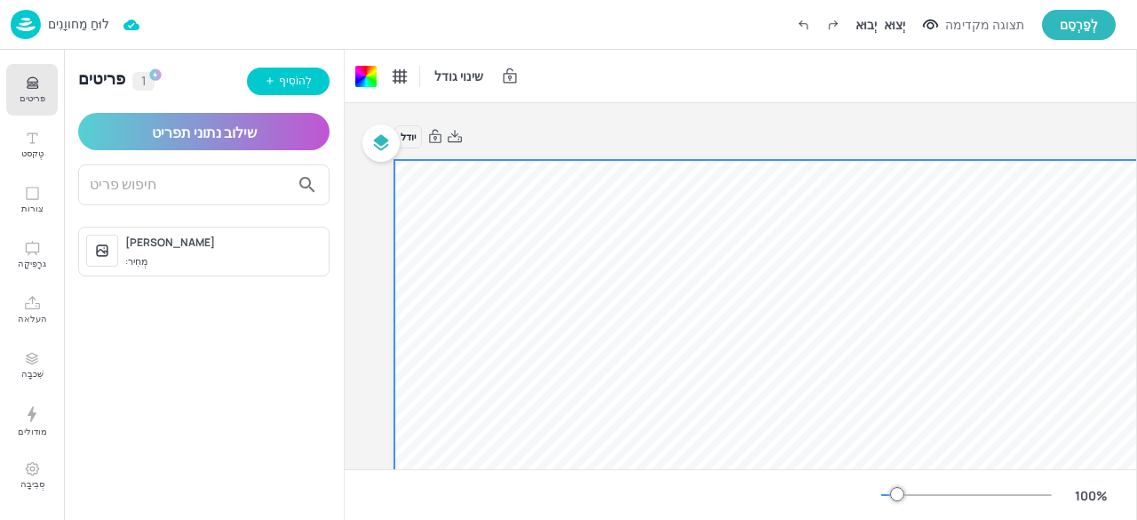
click at [104, 248] on icon at bounding box center [102, 250] width 12 height 12
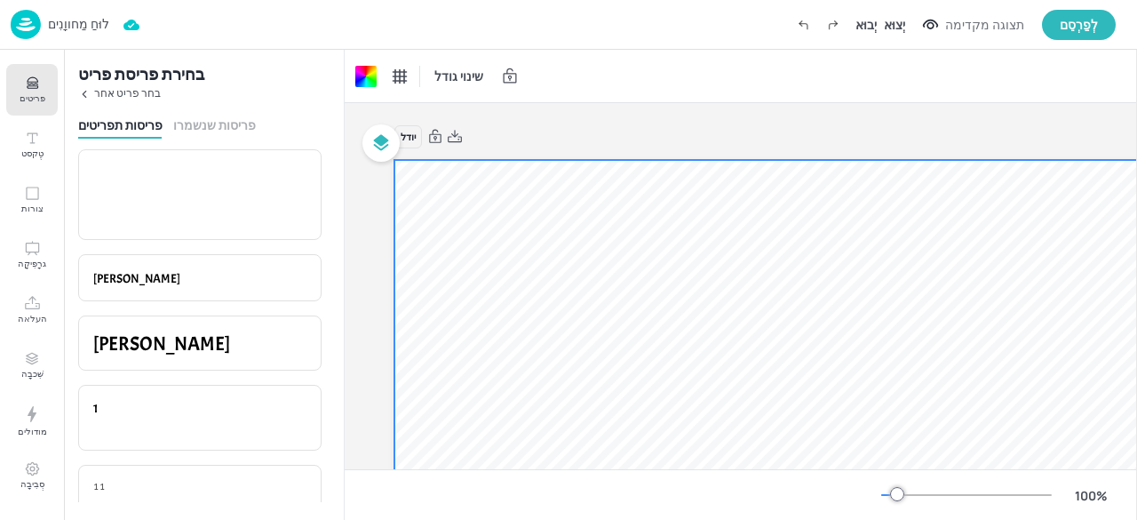
click at [93, 92] on div "בחר פריט אחר" at bounding box center [203, 93] width 251 height 12
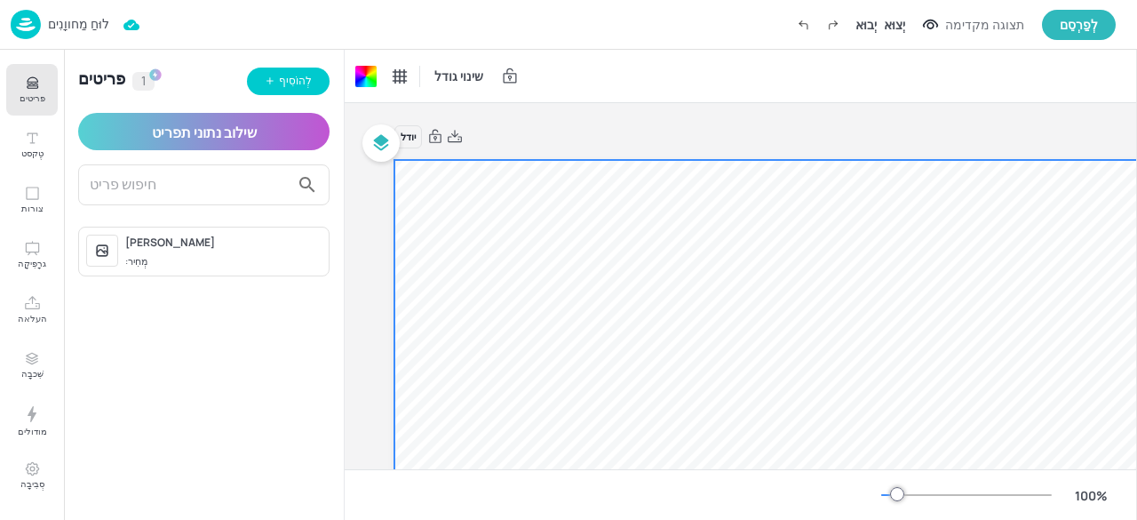
click at [236, 140] on font "שילוב נתוני תפריט" at bounding box center [204, 133] width 105 height 20
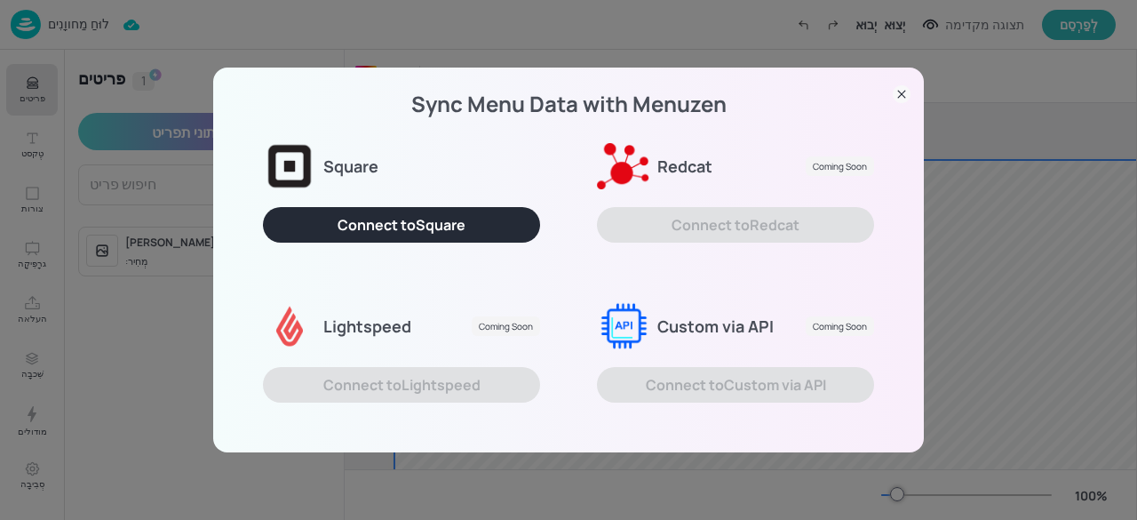
click at [913, 85] on div "Sync Menu Data with Menuzen Square Connect to Square Redcat Coming Soon Connect…" at bounding box center [568, 260] width 711 height 384
click at [902, 97] on icon at bounding box center [902, 94] width 18 height 18
